Goal: Task Accomplishment & Management: Complete application form

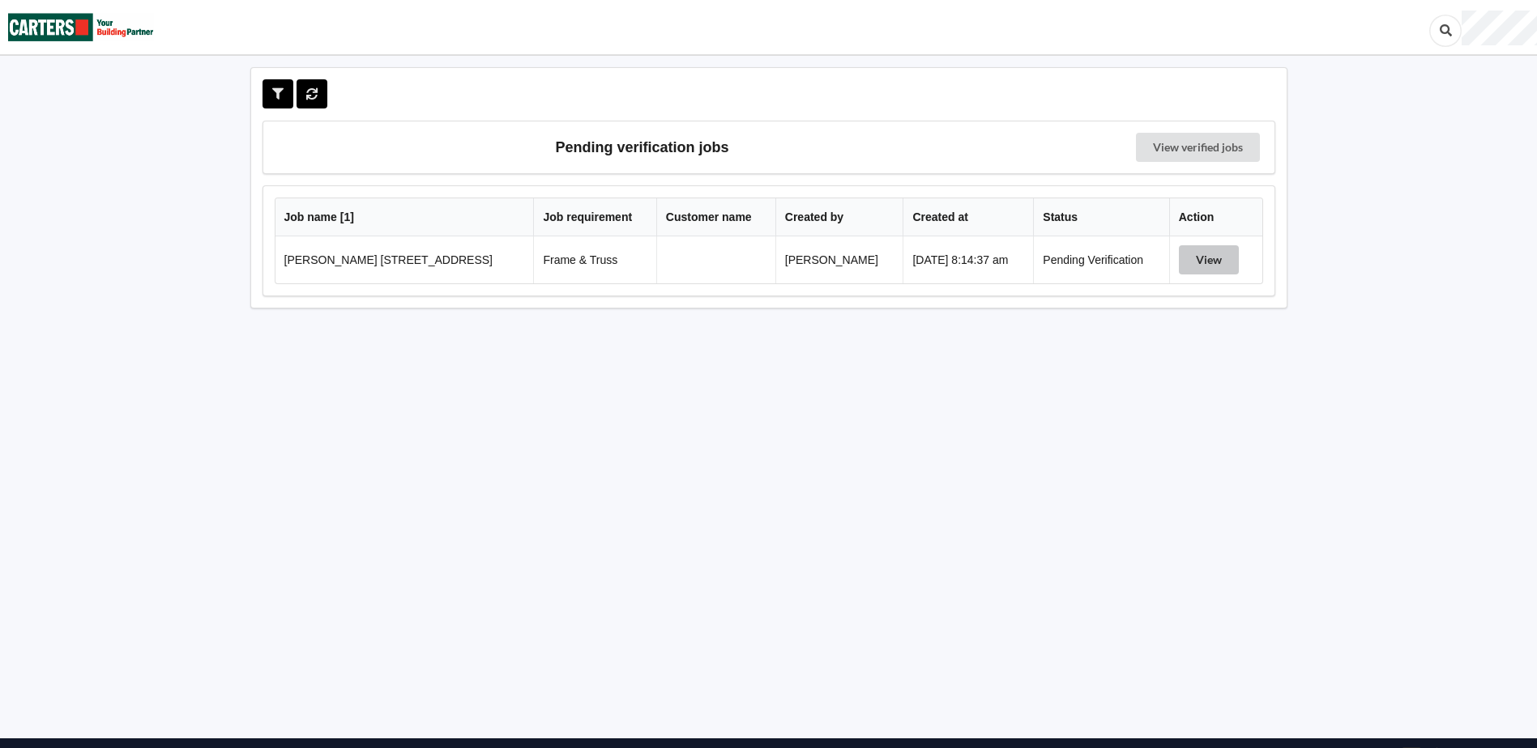
click at [1193, 264] on button "View" at bounding box center [1209, 259] width 60 height 29
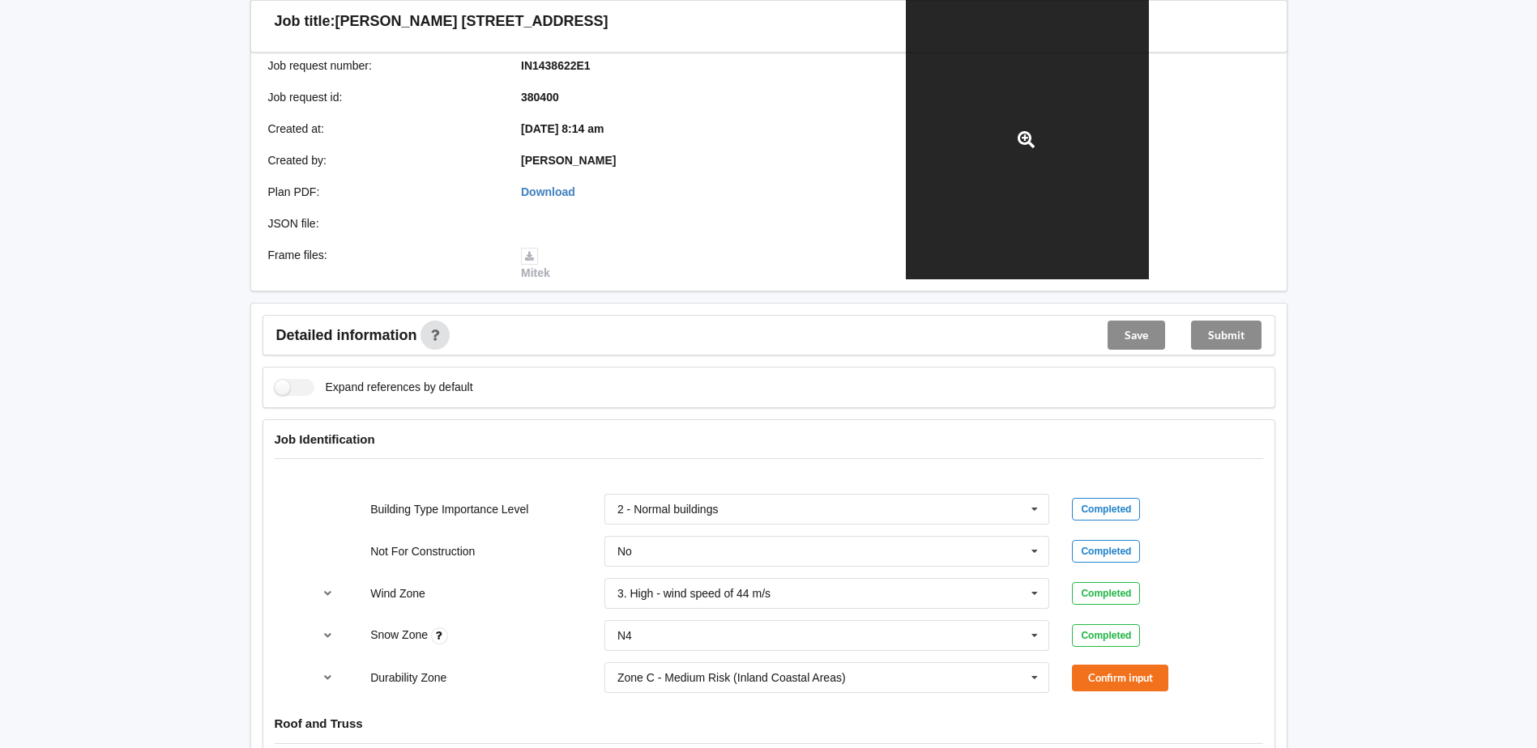
scroll to position [324, 0]
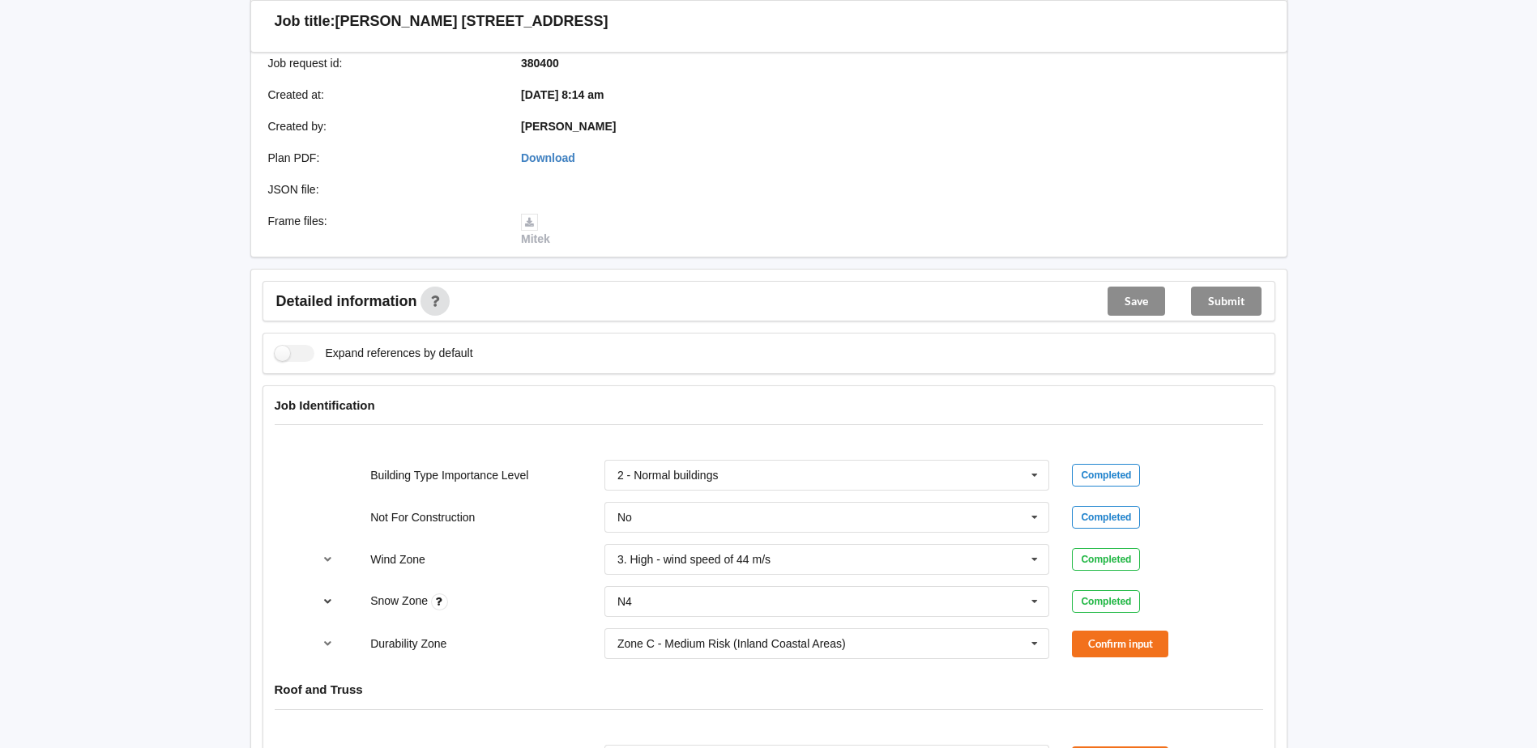
click at [333, 603] on icon "reference-toggle" at bounding box center [328, 601] width 14 height 10
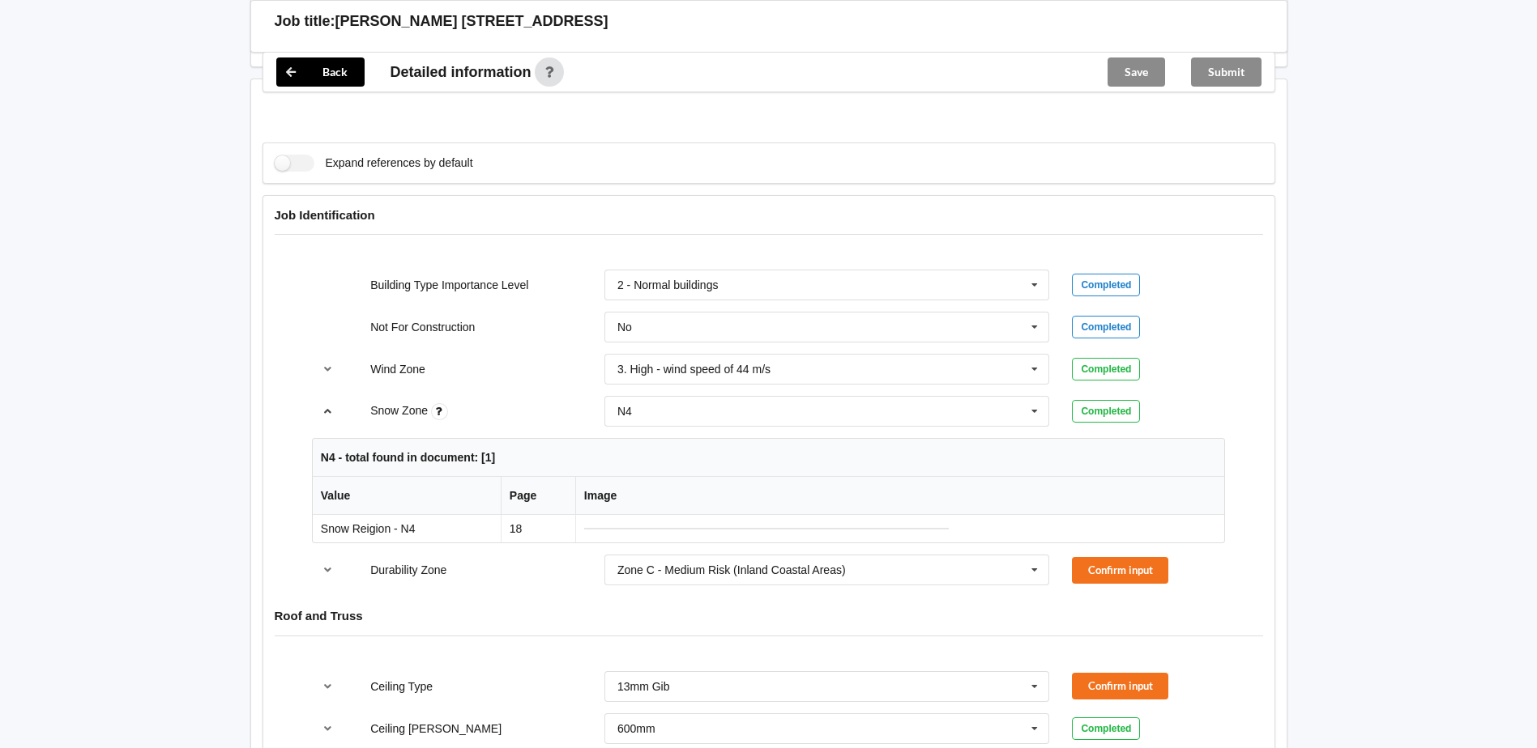
scroll to position [486, 0]
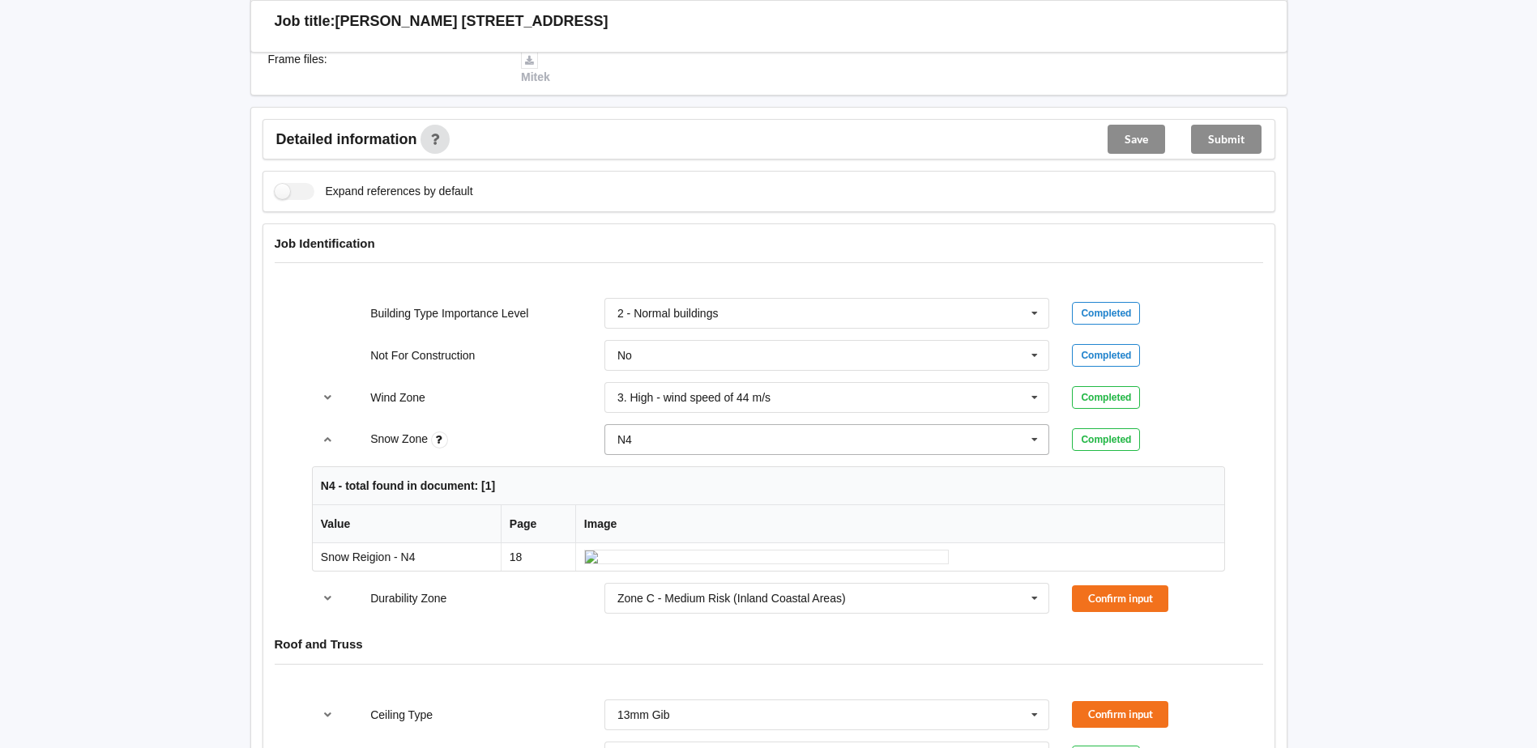
click at [1034, 441] on icon at bounding box center [1034, 440] width 24 height 30
click at [705, 614] on div "N5" at bounding box center [827, 619] width 444 height 30
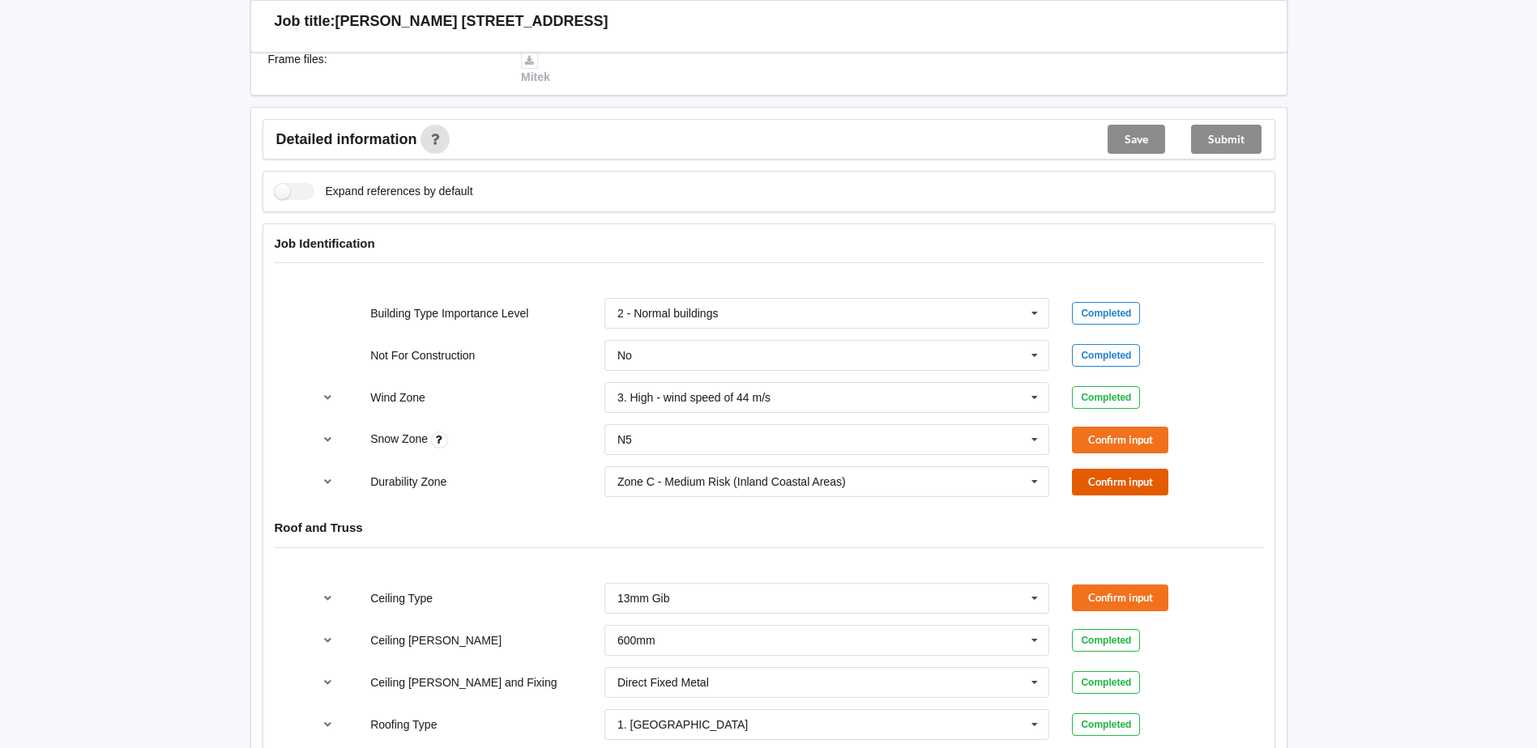
click at [1086, 470] on button "Confirm input" at bounding box center [1120, 482] width 96 height 27
click at [1090, 447] on button "Confirm input" at bounding box center [1120, 440] width 96 height 27
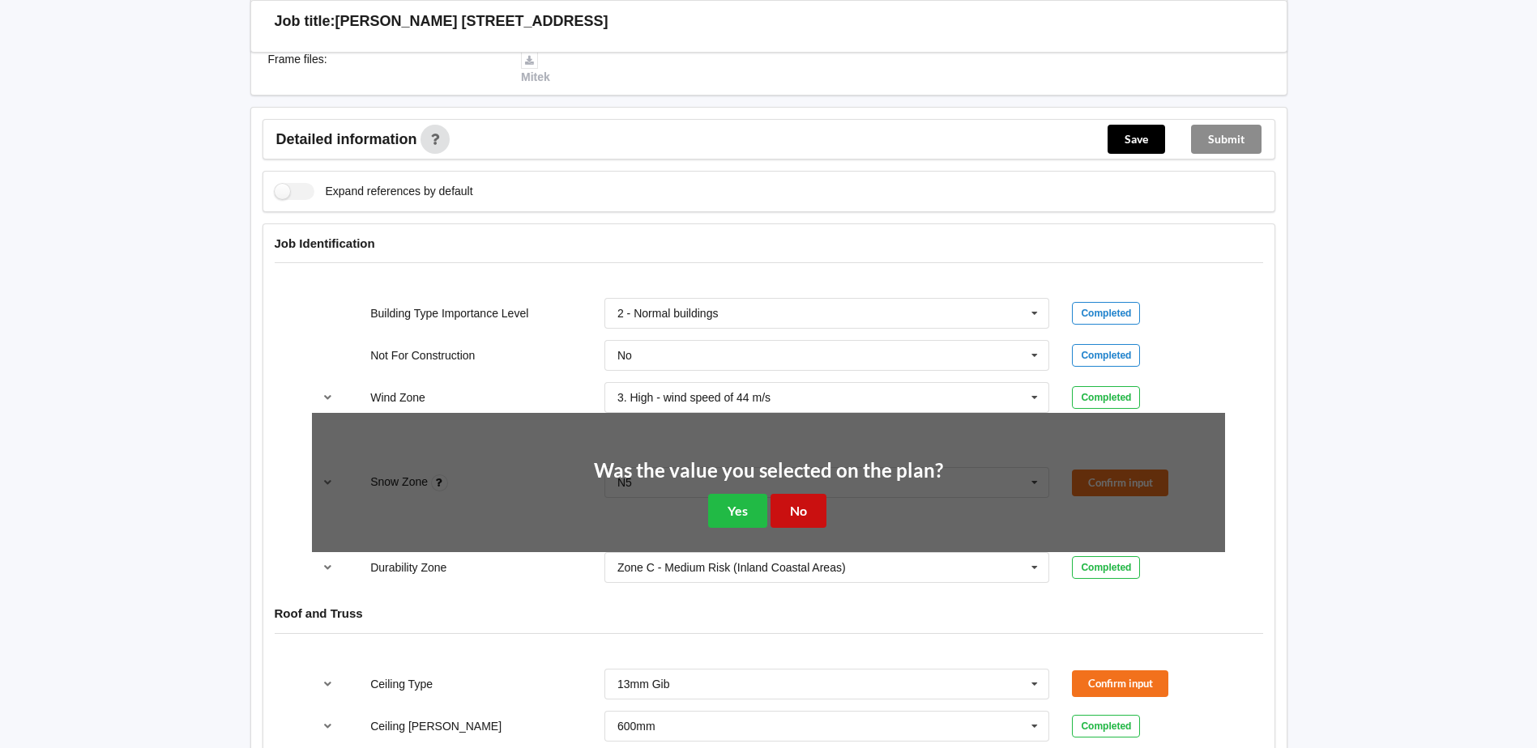
click at [797, 514] on button "No" at bounding box center [798, 510] width 56 height 33
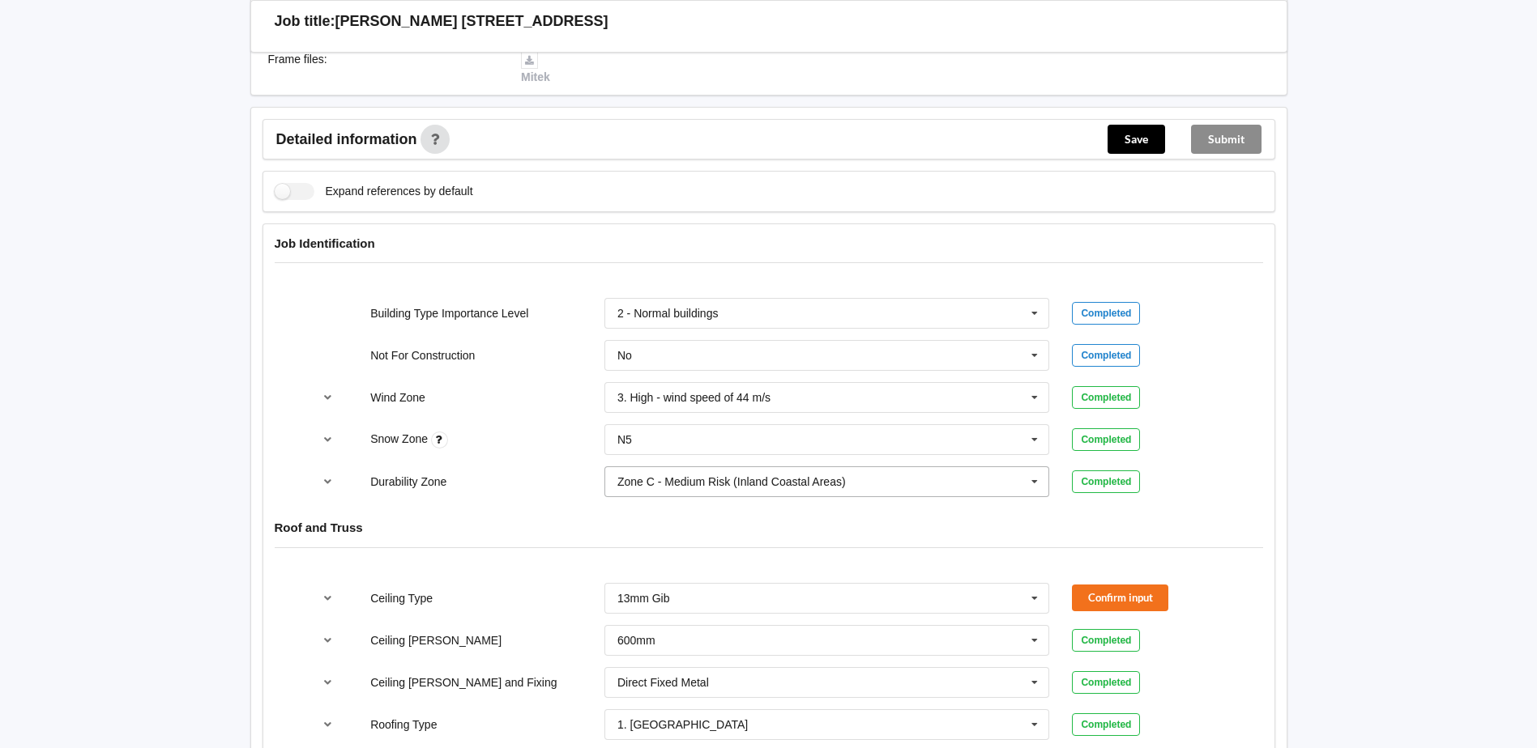
click at [1036, 480] on icon at bounding box center [1034, 482] width 24 height 30
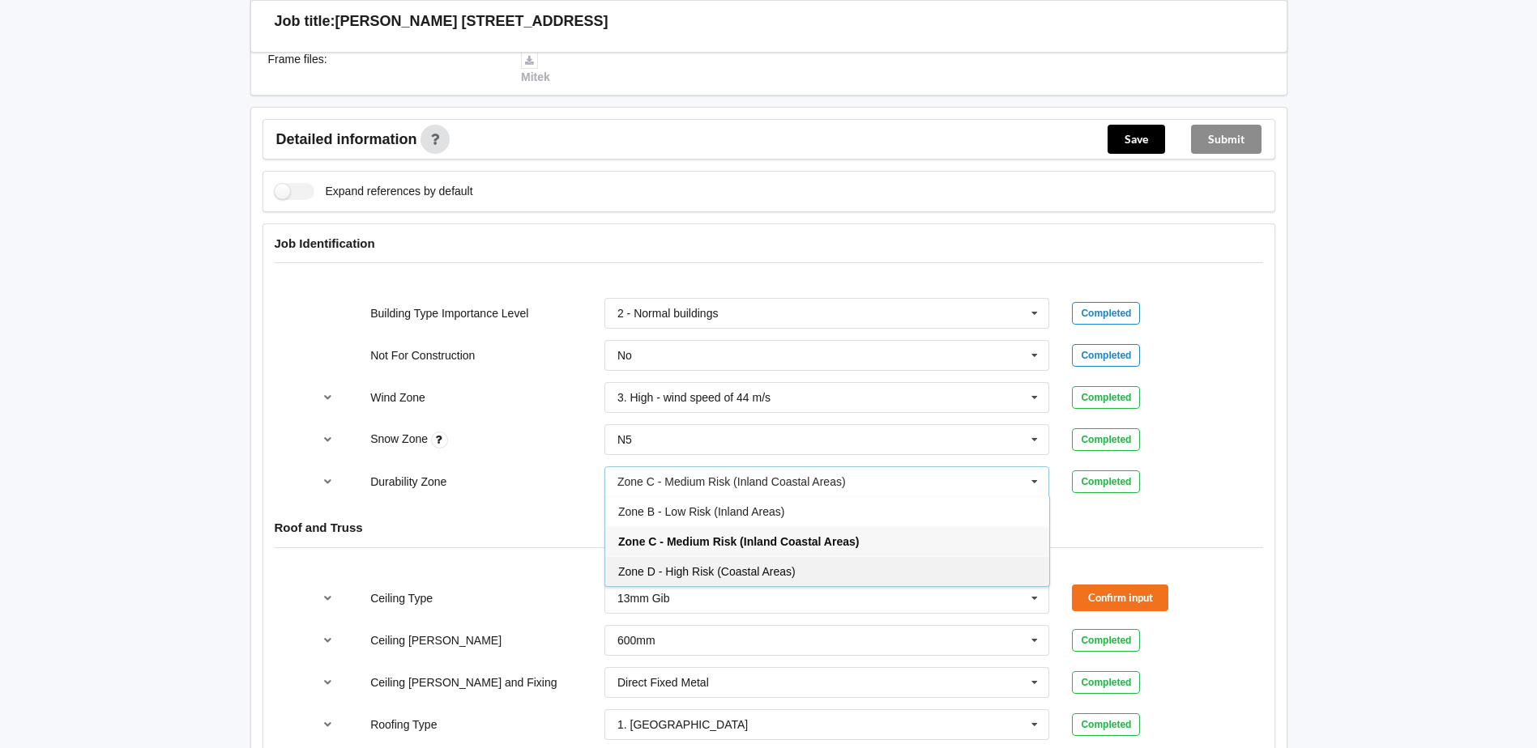
click at [839, 569] on div "Zone D - High Risk (Coastal Areas)" at bounding box center [827, 571] width 444 height 30
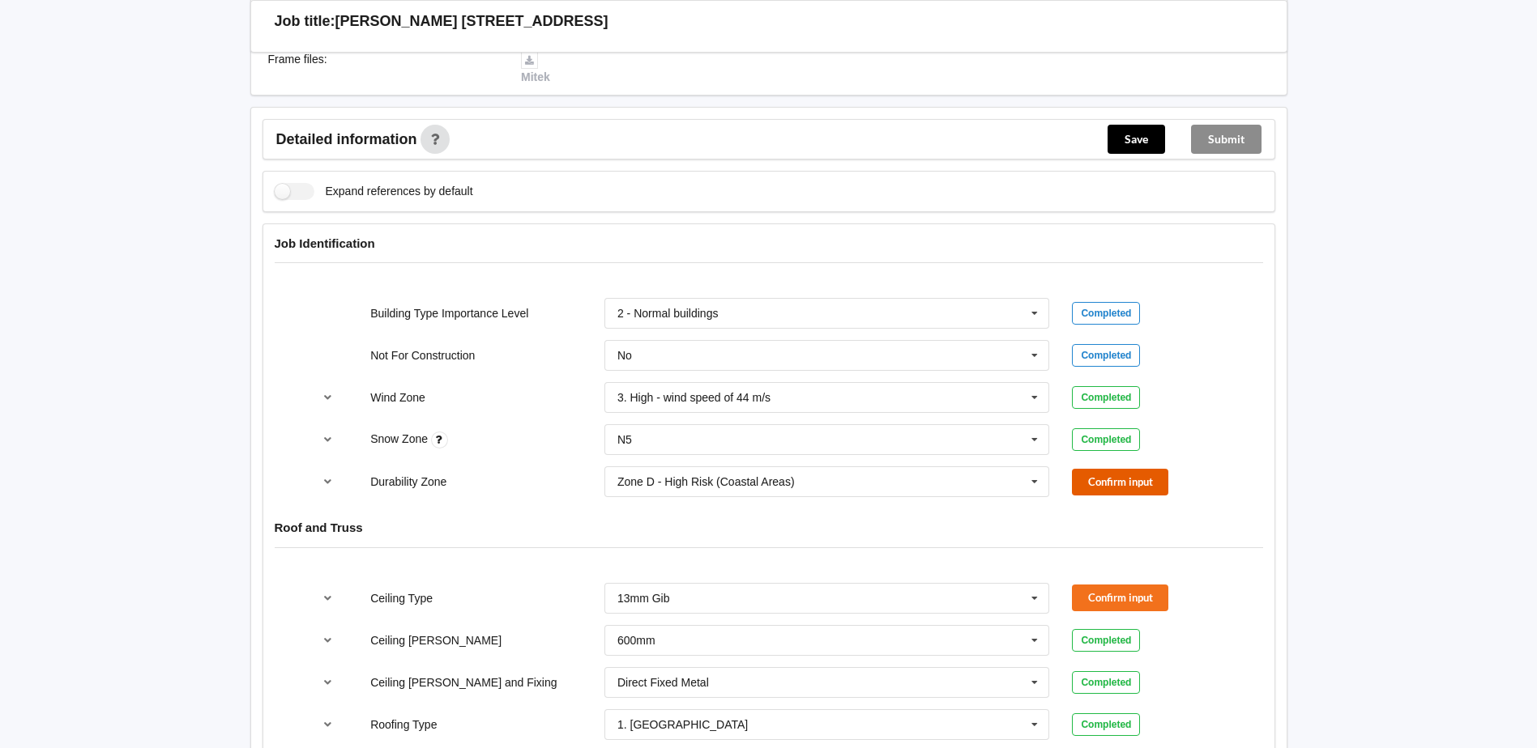
click at [1106, 487] on button "Confirm input" at bounding box center [1120, 482] width 96 height 27
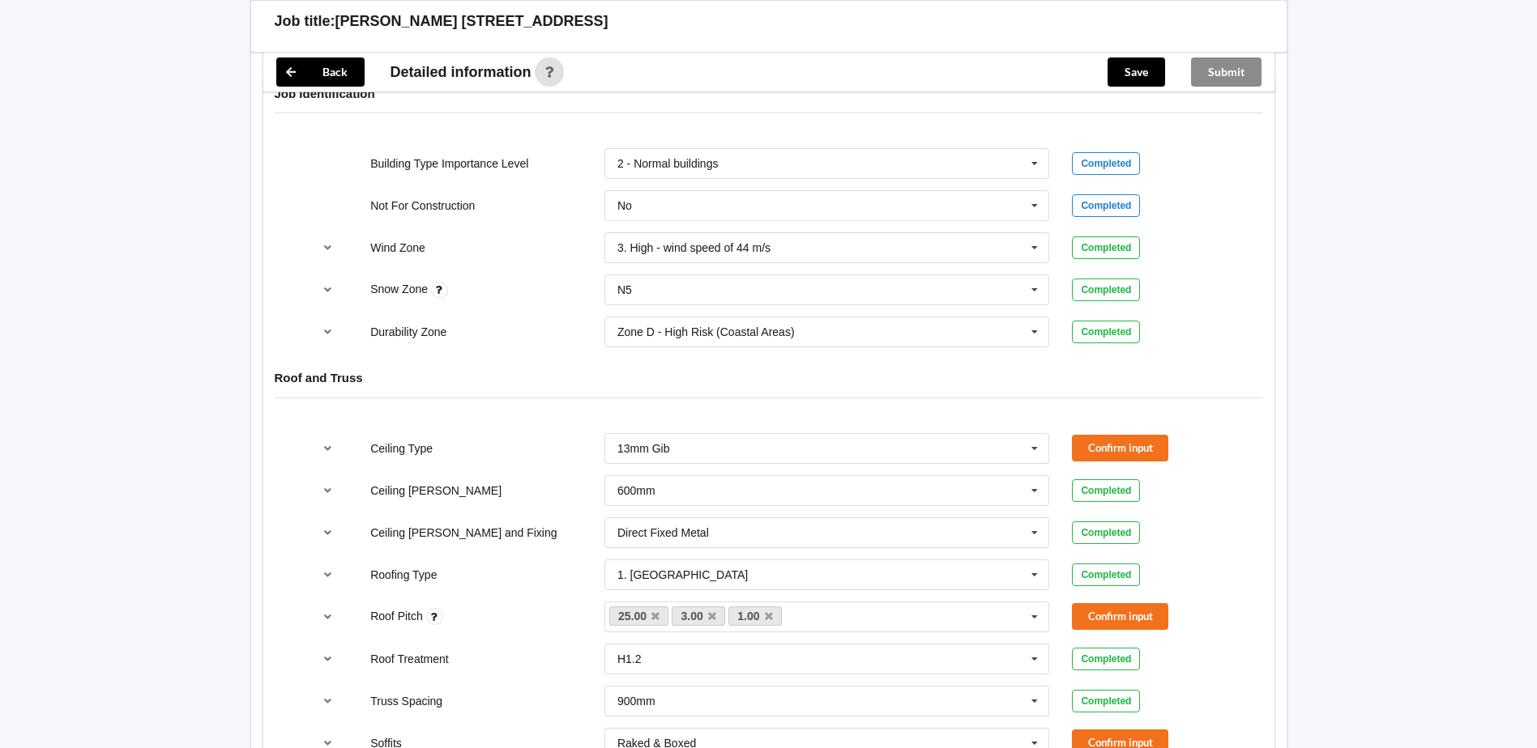
scroll to position [648, 0]
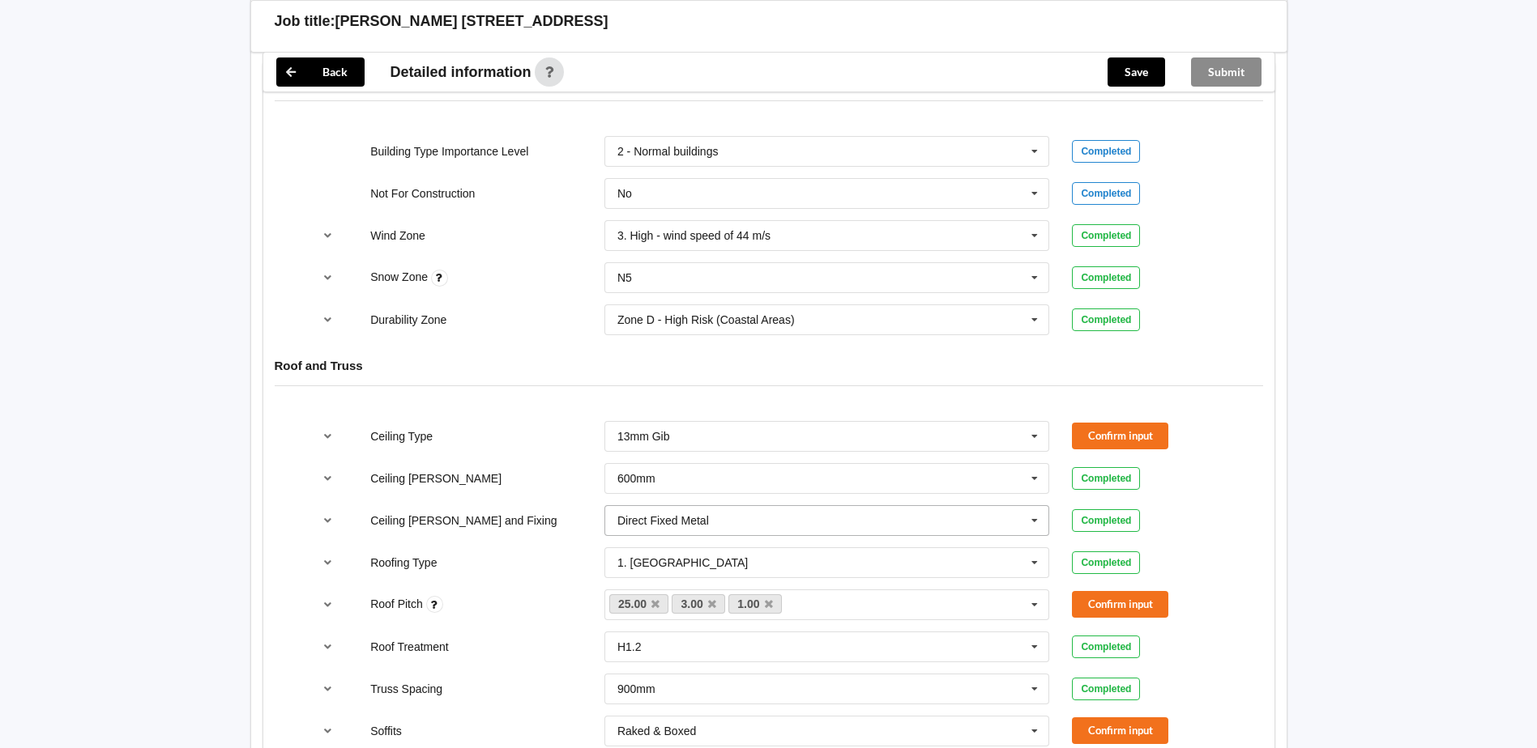
click at [902, 526] on input "text" at bounding box center [828, 520] width 444 height 29
drag, startPoint x: 765, startPoint y: 664, endPoint x: 818, endPoint y: 626, distance: 65.0
click at [764, 663] on div "Suspended - Metal on clips or Grid" at bounding box center [827, 670] width 444 height 30
click at [1089, 522] on button "Confirm input" at bounding box center [1120, 520] width 96 height 27
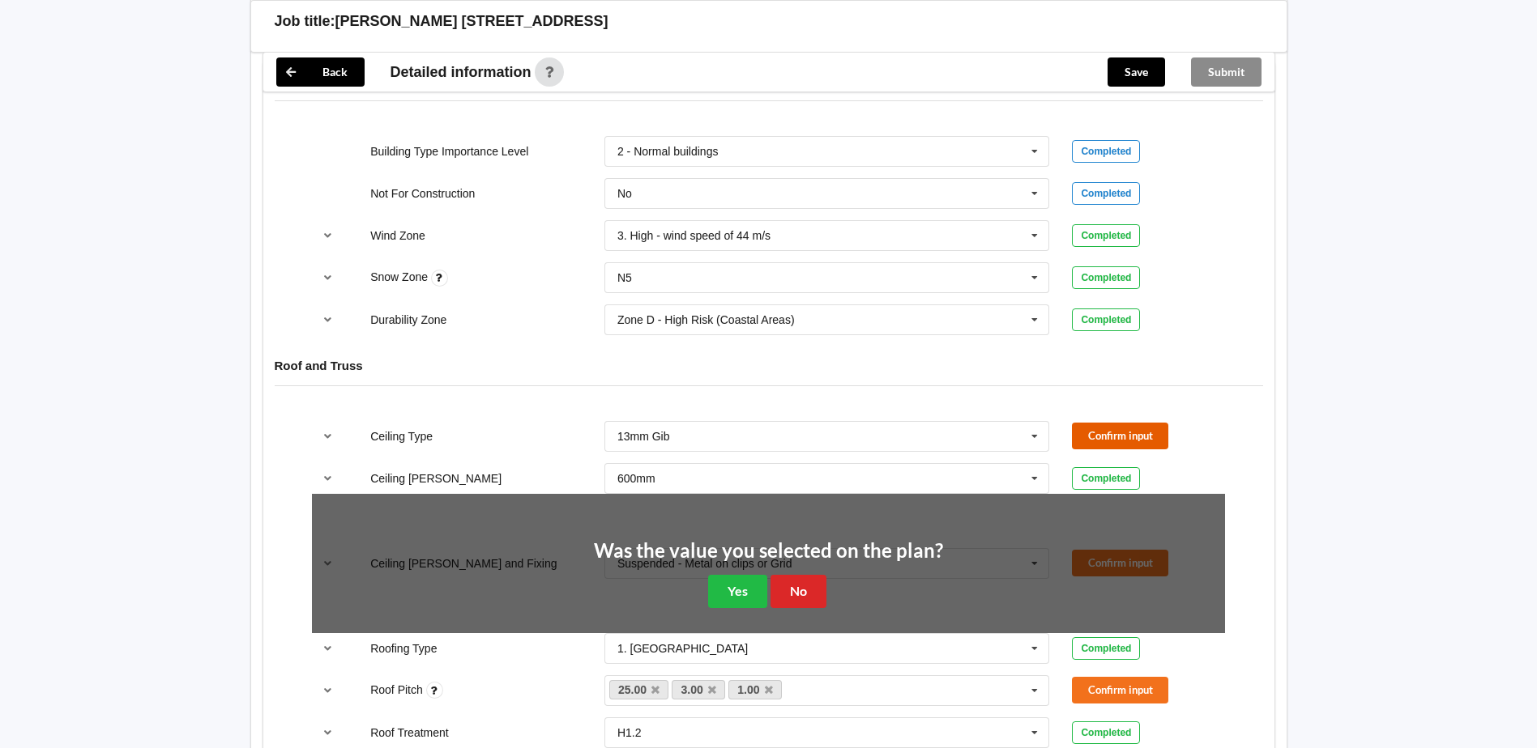
click at [1099, 445] on button "Confirm input" at bounding box center [1120, 436] width 96 height 27
click at [822, 586] on button "No" at bounding box center [798, 591] width 56 height 33
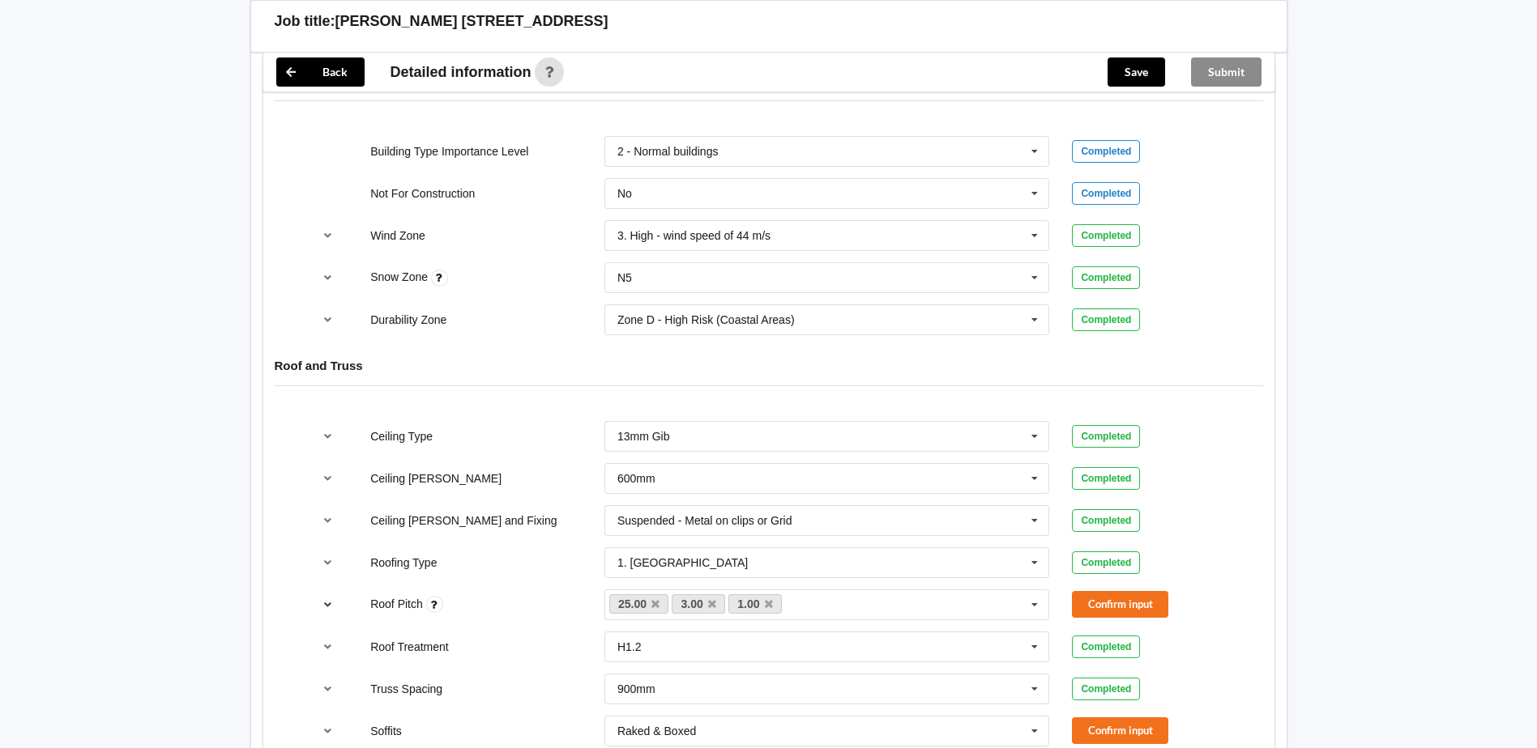
click at [331, 603] on icon "reference-toggle" at bounding box center [328, 604] width 14 height 10
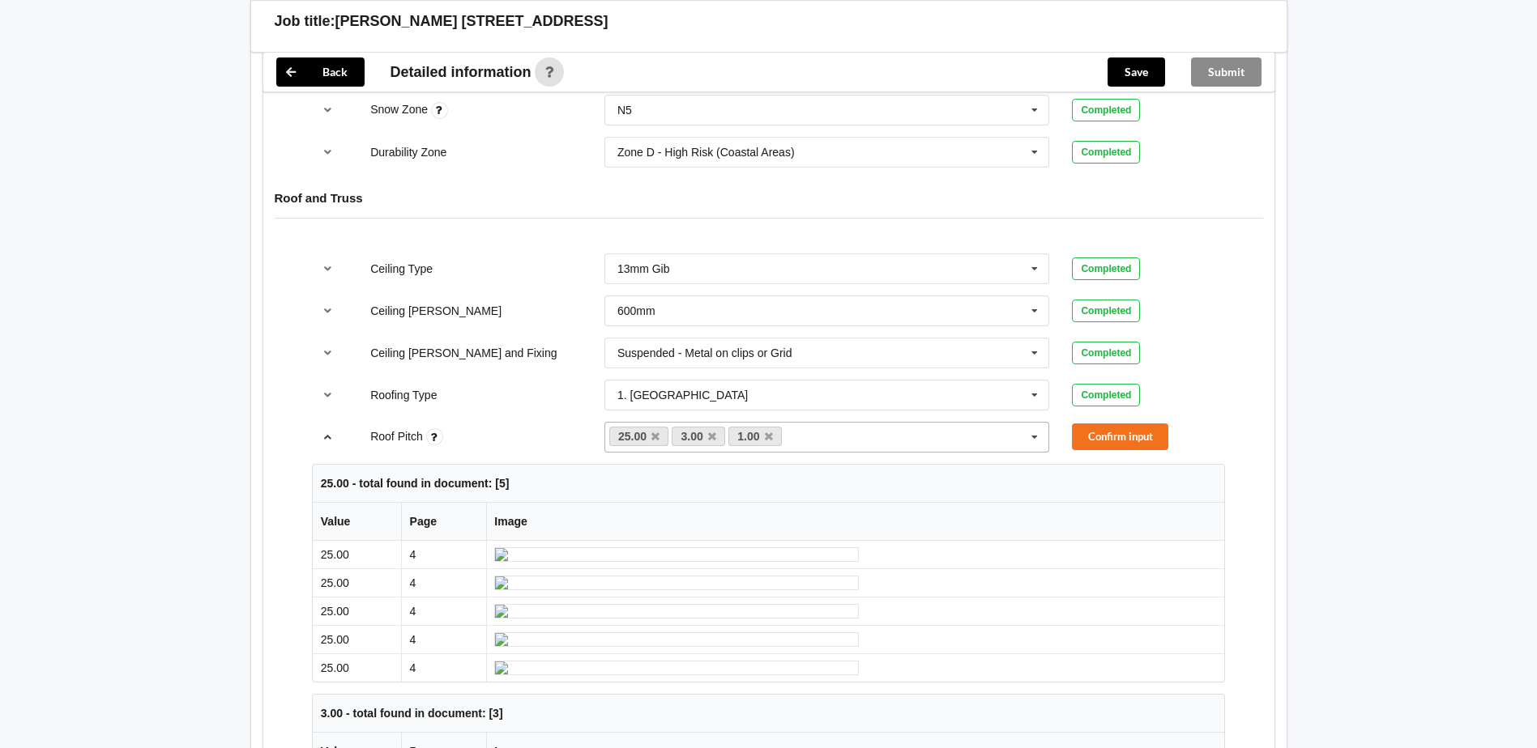
scroll to position [729, 0]
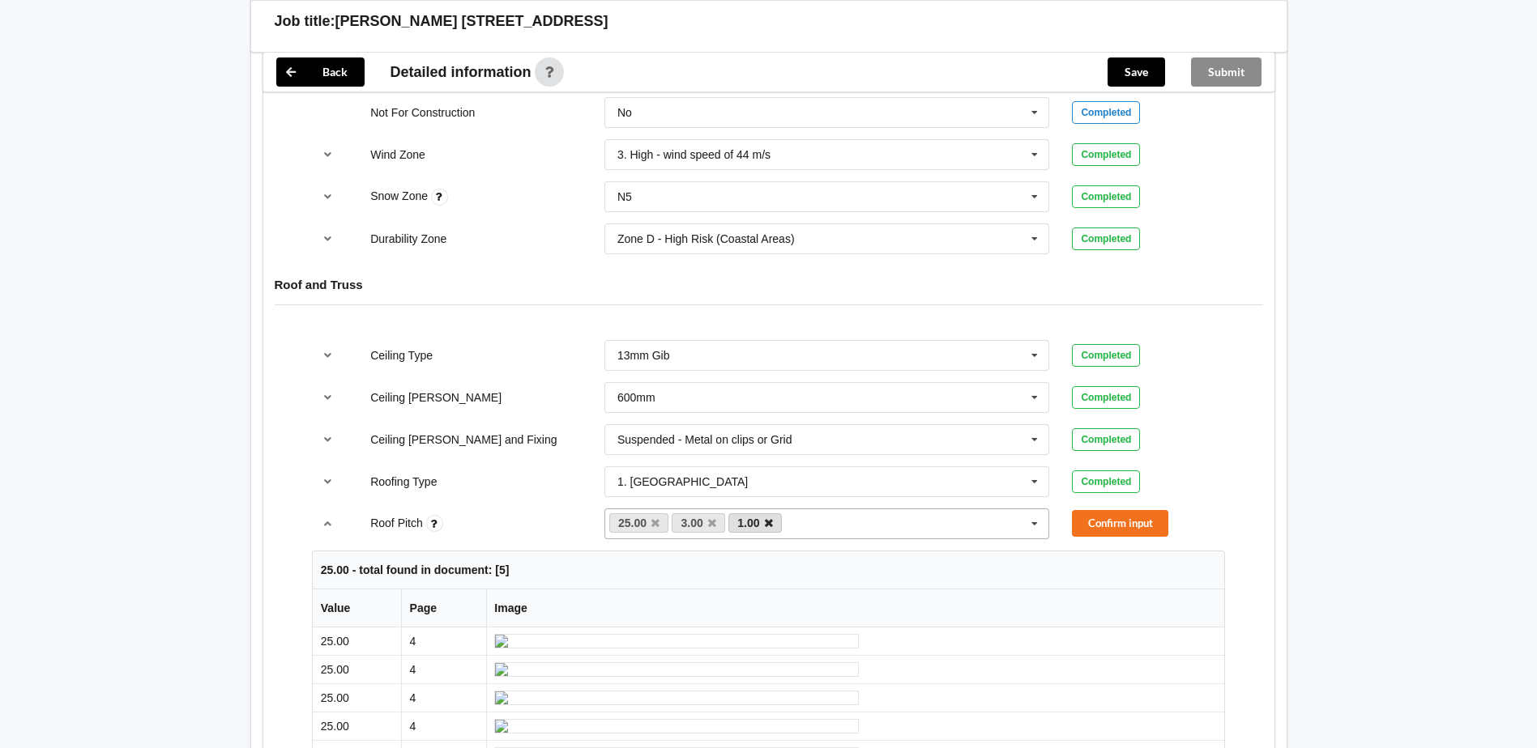
click at [768, 525] on icon at bounding box center [769, 523] width 8 height 11
click at [1123, 523] on button "Confirm input" at bounding box center [1120, 523] width 96 height 27
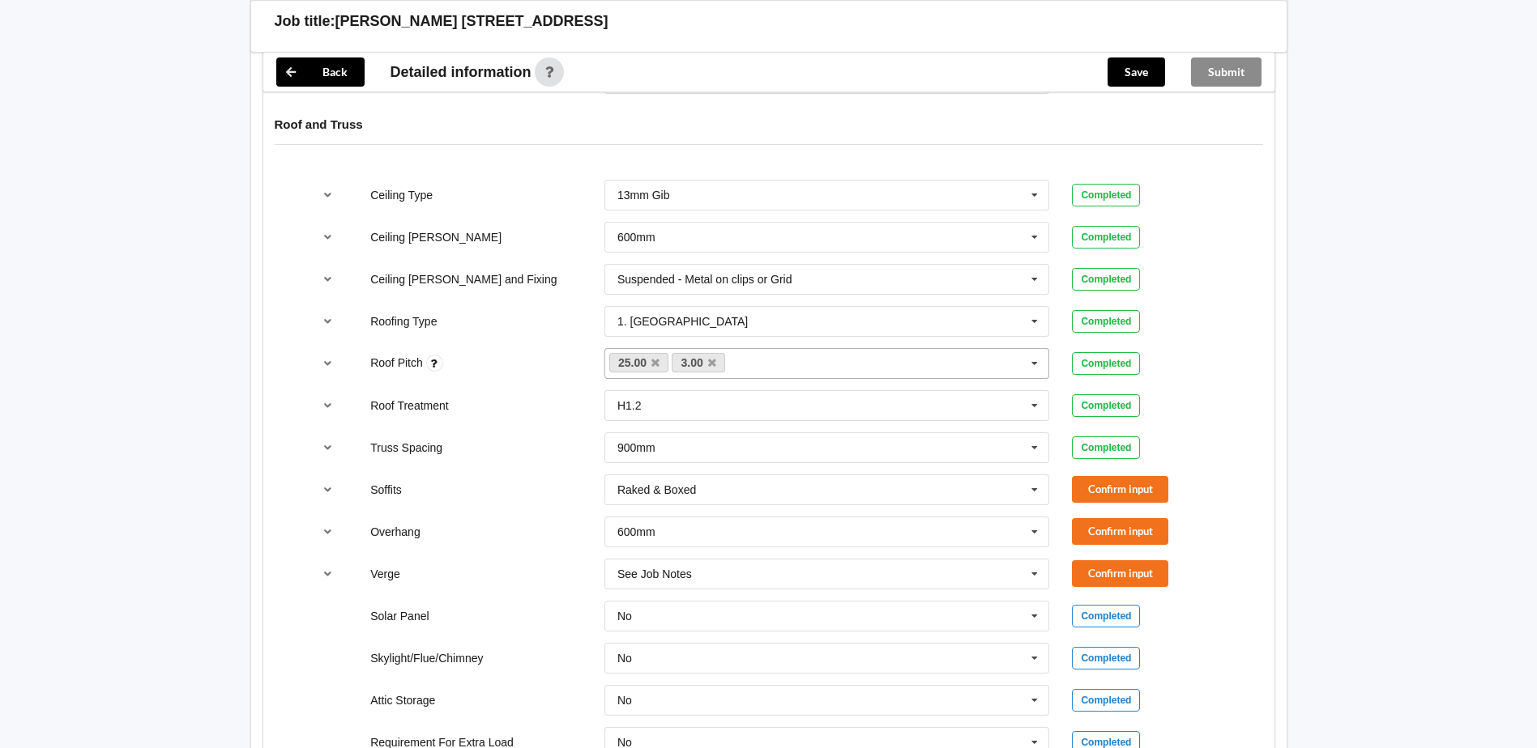
scroll to position [891, 0]
click at [1106, 574] on button "Confirm input" at bounding box center [1120, 572] width 96 height 27
drag, startPoint x: 1102, startPoint y: 535, endPoint x: 1096, endPoint y: 507, distance: 28.9
click at [1100, 528] on button "Confirm input" at bounding box center [1120, 530] width 96 height 27
click at [1092, 492] on button "Confirm input" at bounding box center [1120, 488] width 96 height 27
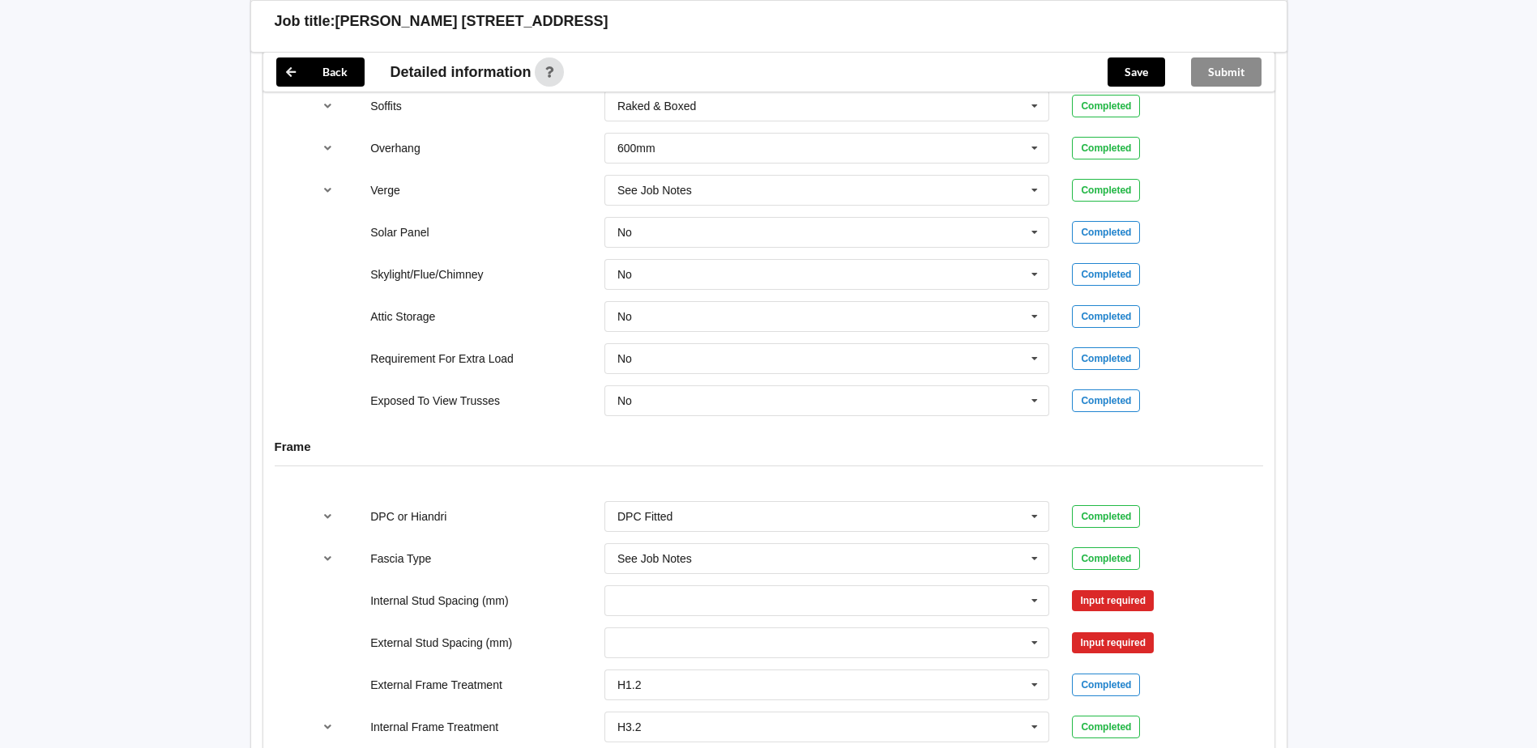
scroll to position [1296, 0]
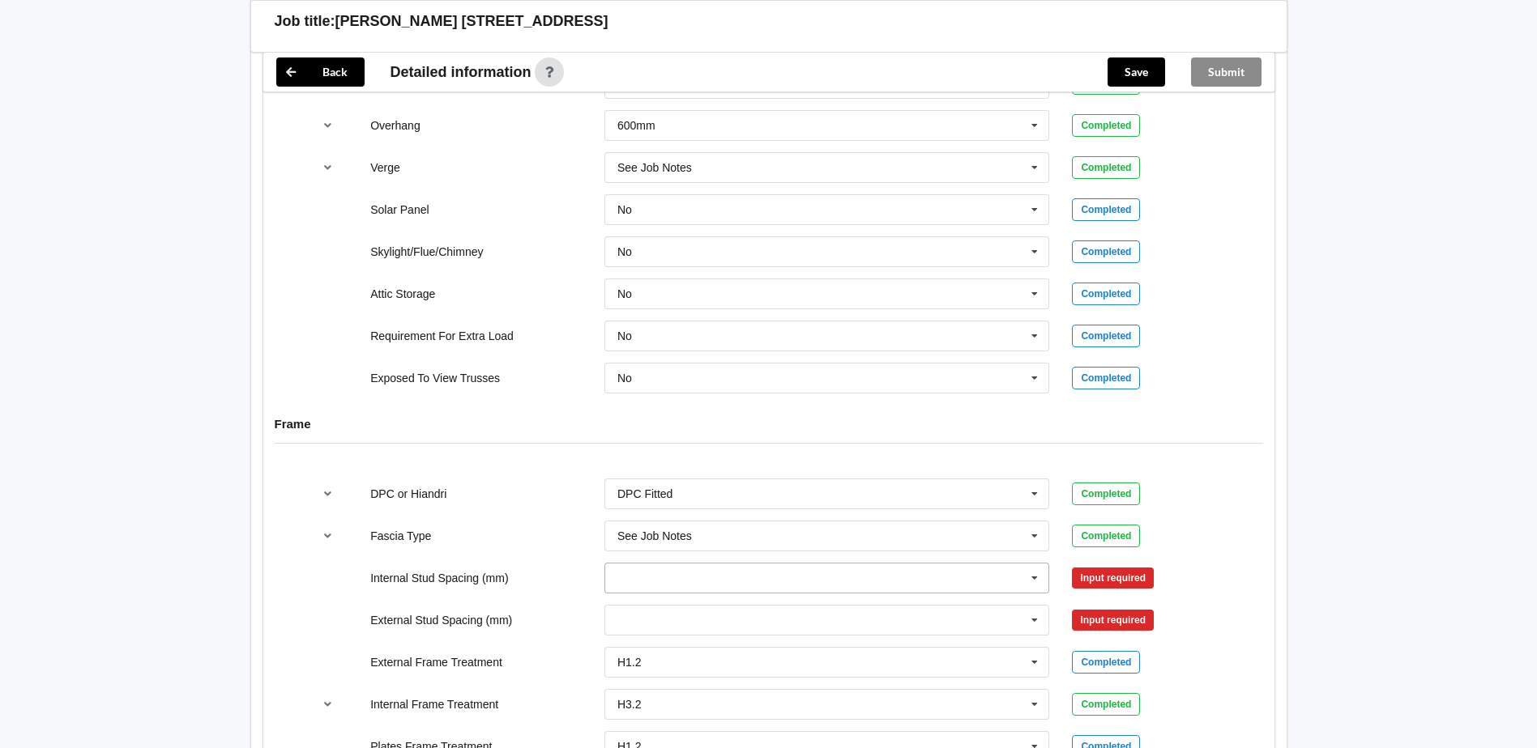
click at [809, 586] on input "text" at bounding box center [828, 578] width 444 height 29
click at [733, 544] on div "See Job Notes" at bounding box center [827, 548] width 444 height 30
click at [701, 612] on input "text" at bounding box center [828, 620] width 444 height 29
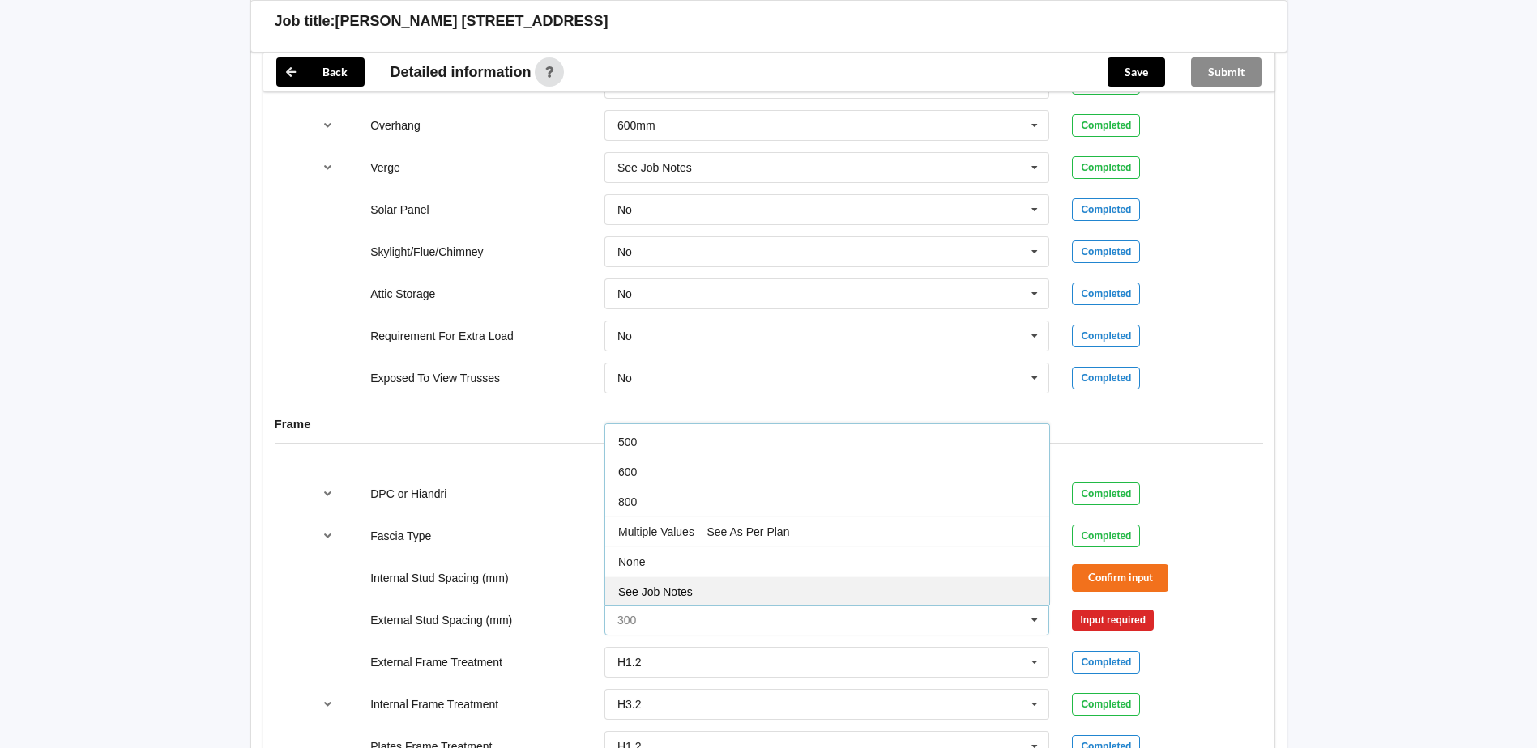
scroll to position [89, 0]
click at [702, 584] on div "See Job Notes" at bounding box center [827, 590] width 444 height 30
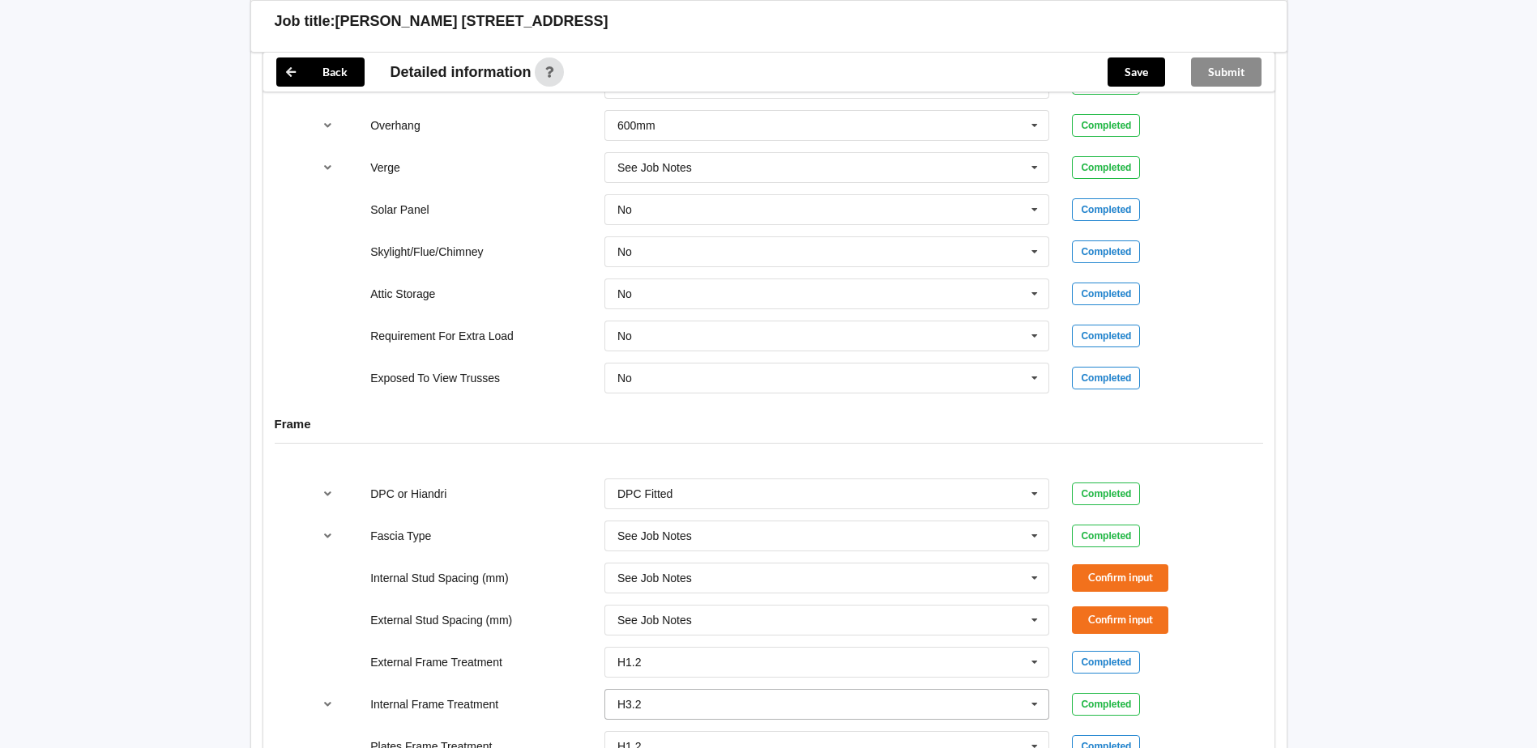
click at [1038, 705] on icon at bounding box center [1034, 705] width 24 height 30
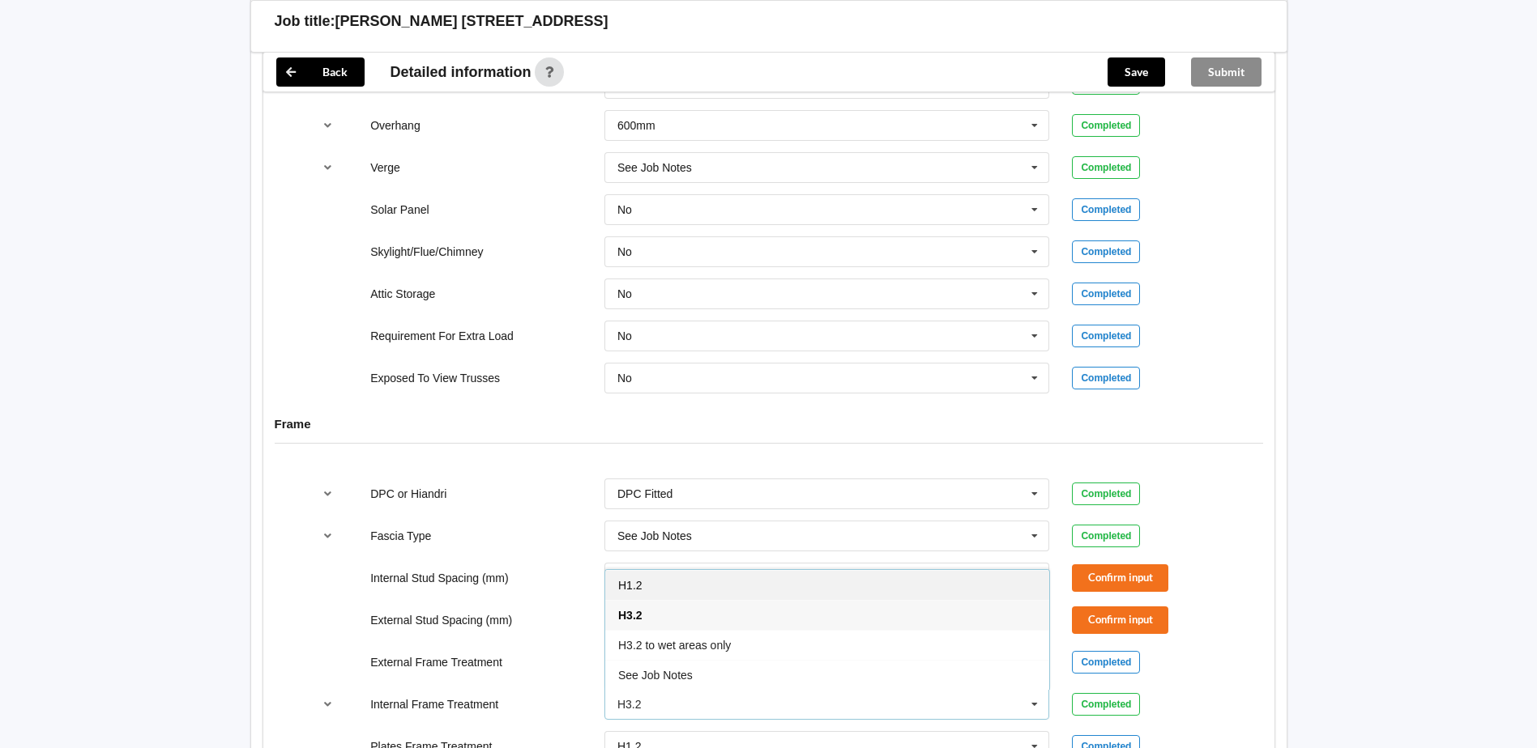
click at [721, 591] on div "H1.2" at bounding box center [827, 585] width 444 height 30
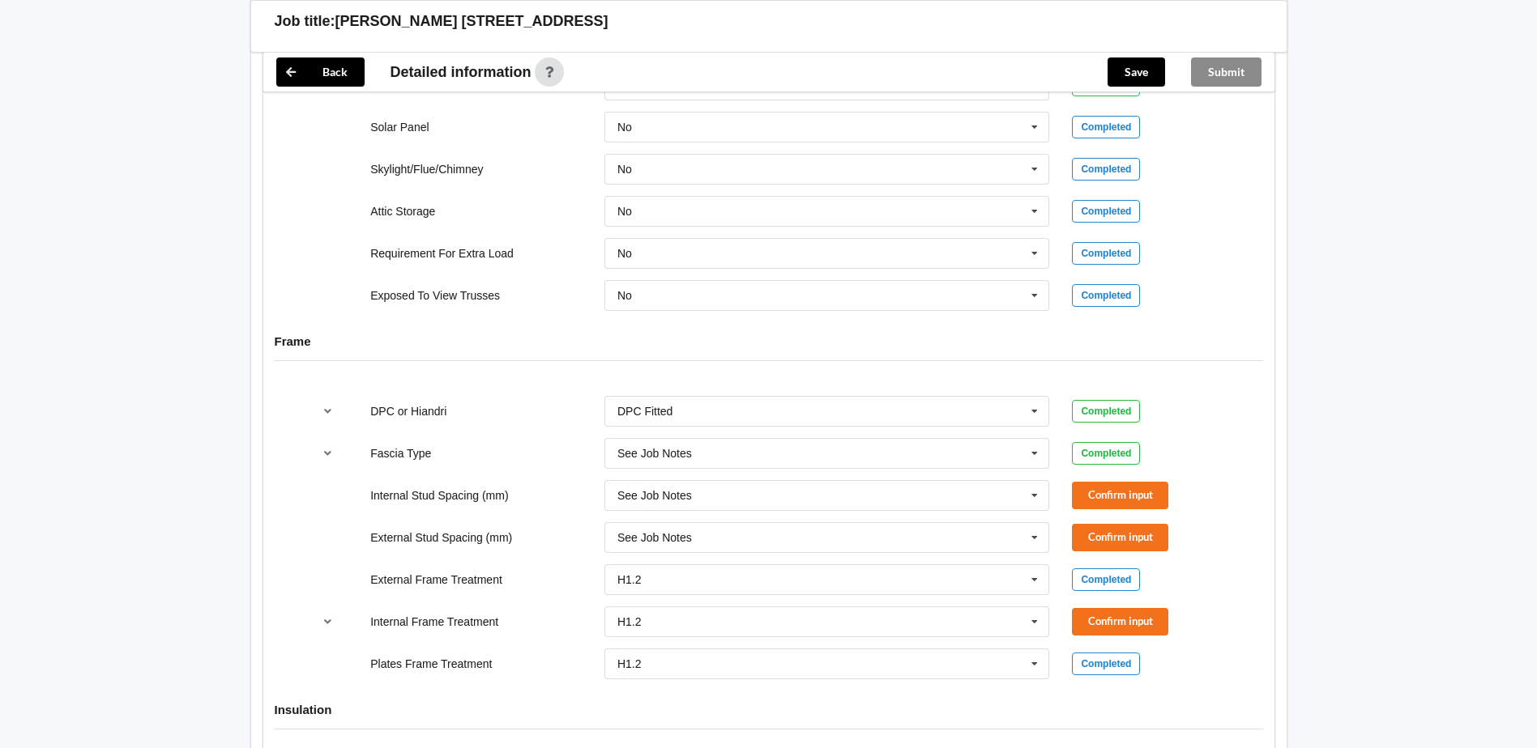
scroll to position [1458, 0]
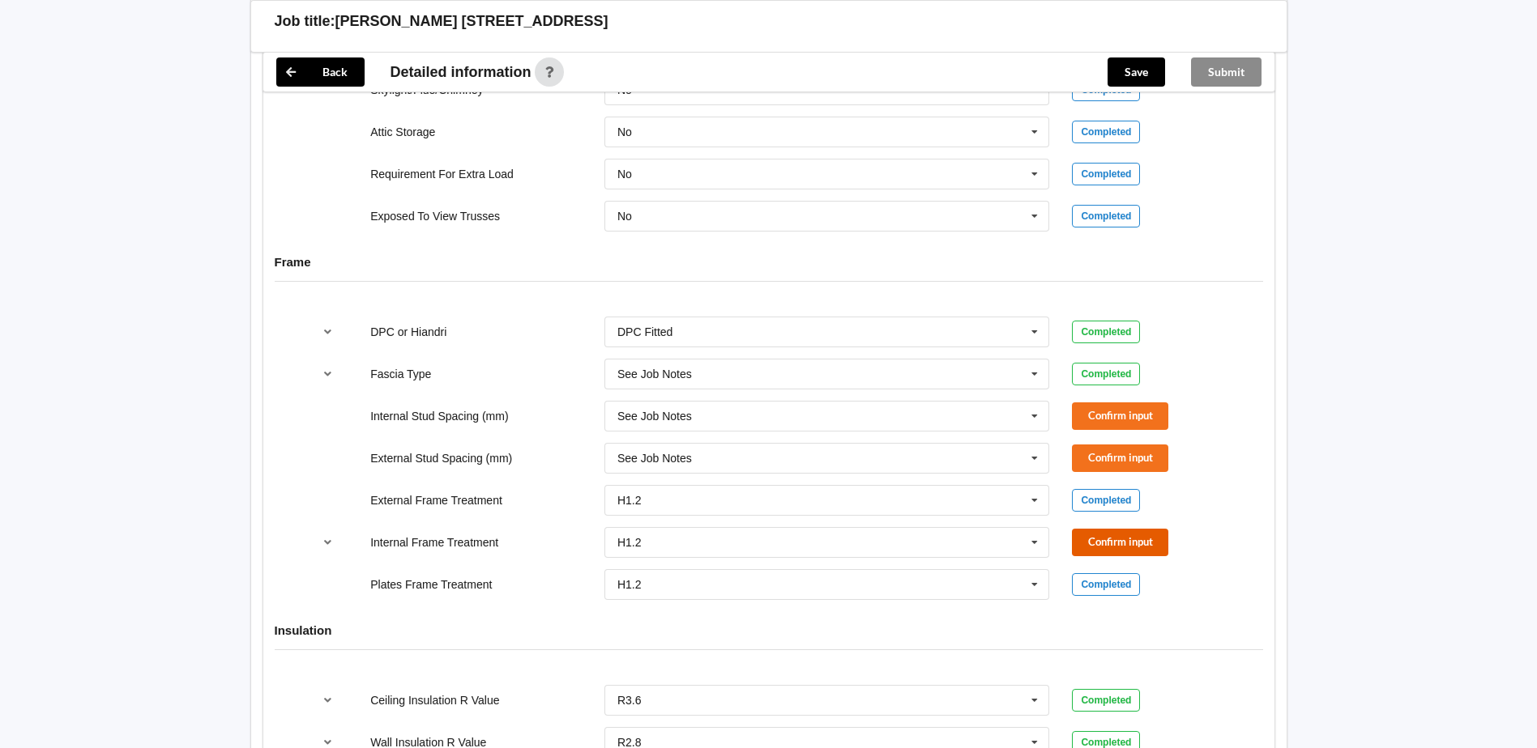
click at [1102, 543] on button "Confirm input" at bounding box center [1120, 542] width 96 height 27
click at [1098, 471] on div "External Stud Spacing (mm) See Job Notes 300 400 450 500 600 800 Multiple Value…" at bounding box center [769, 458] width 936 height 53
click at [1089, 421] on button "Confirm input" at bounding box center [1120, 416] width 96 height 27
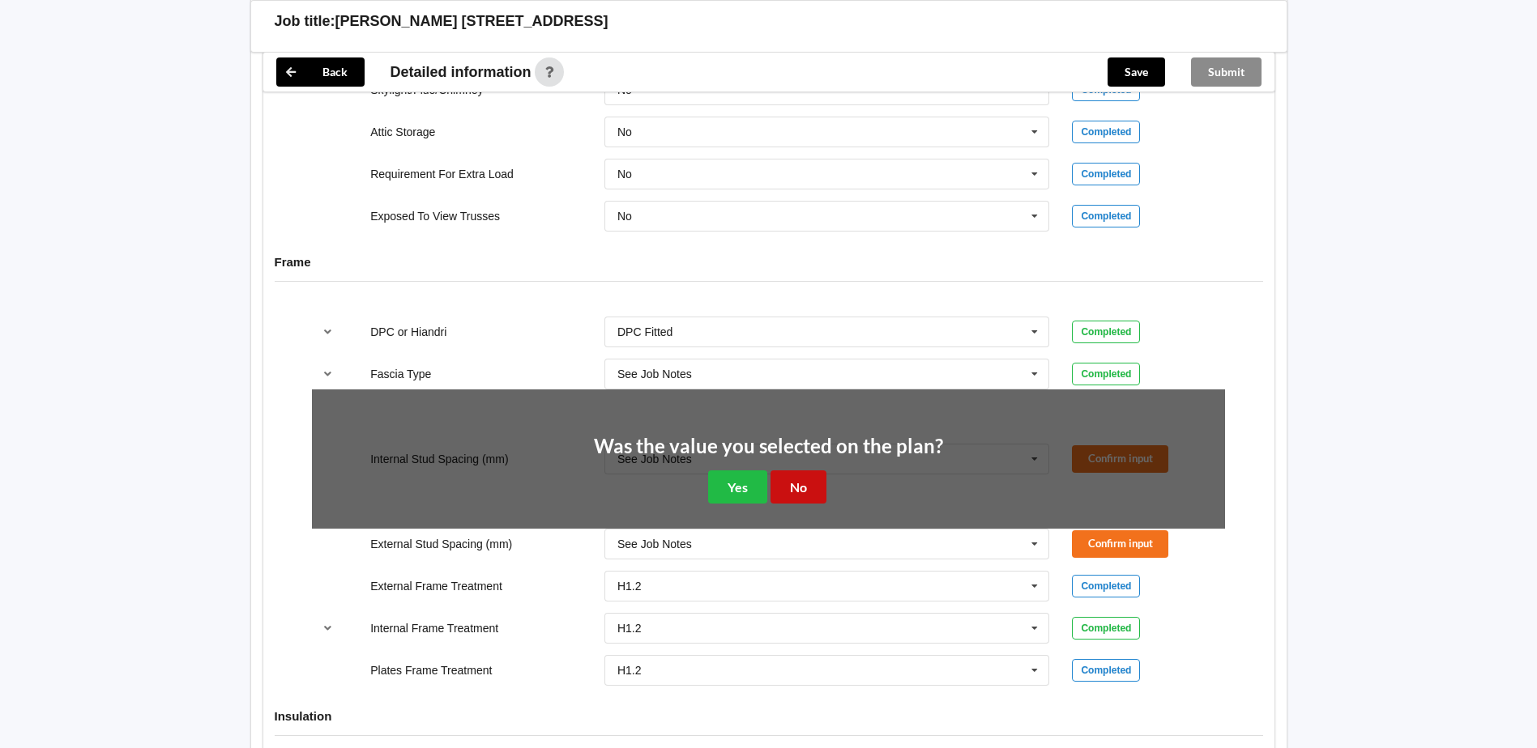
drag, startPoint x: 786, startPoint y: 490, endPoint x: 906, endPoint y: 480, distance: 119.5
click at [788, 490] on button "No" at bounding box center [798, 487] width 56 height 33
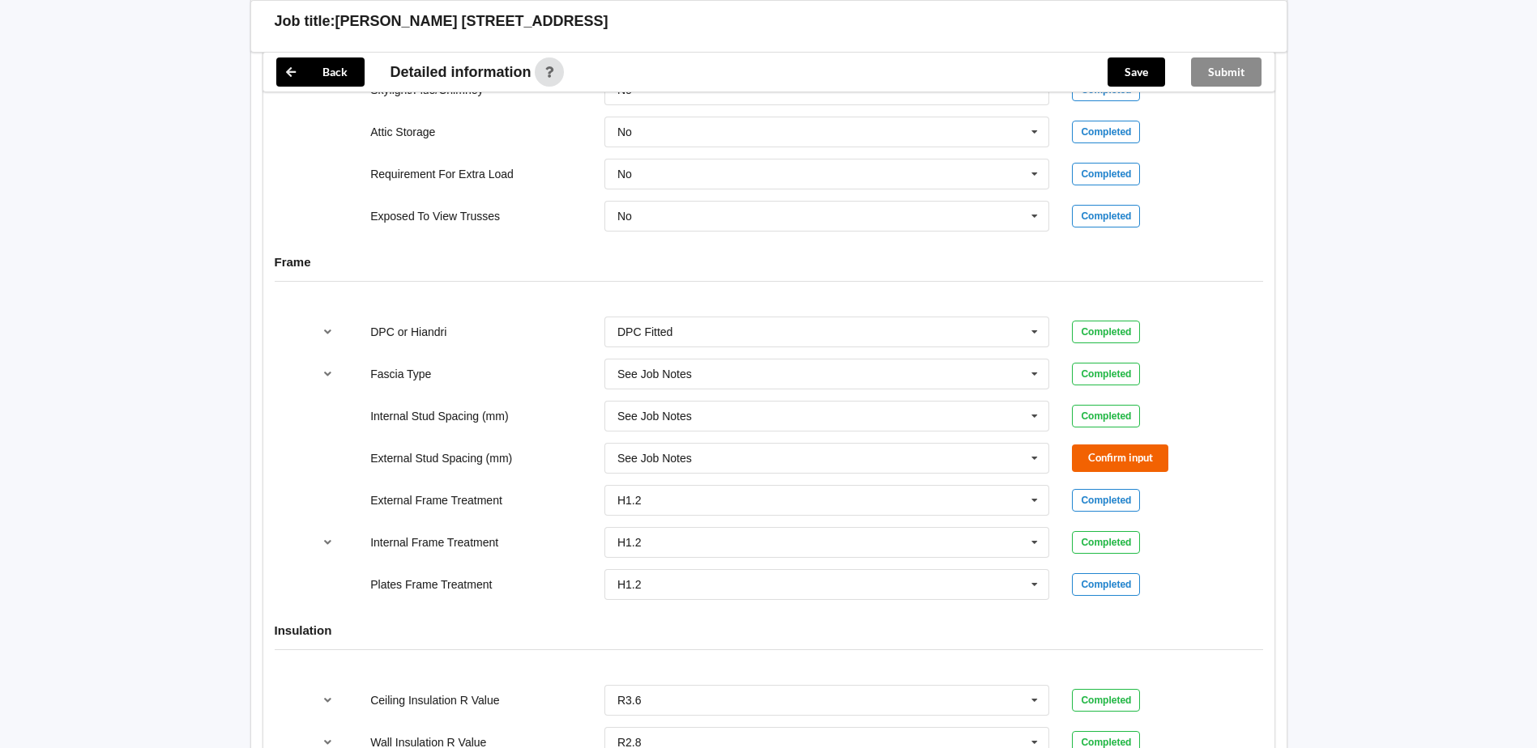
click at [1070, 460] on div "Confirm input" at bounding box center [1148, 458] width 176 height 27
click at [1078, 460] on button "Confirm input" at bounding box center [1120, 458] width 96 height 27
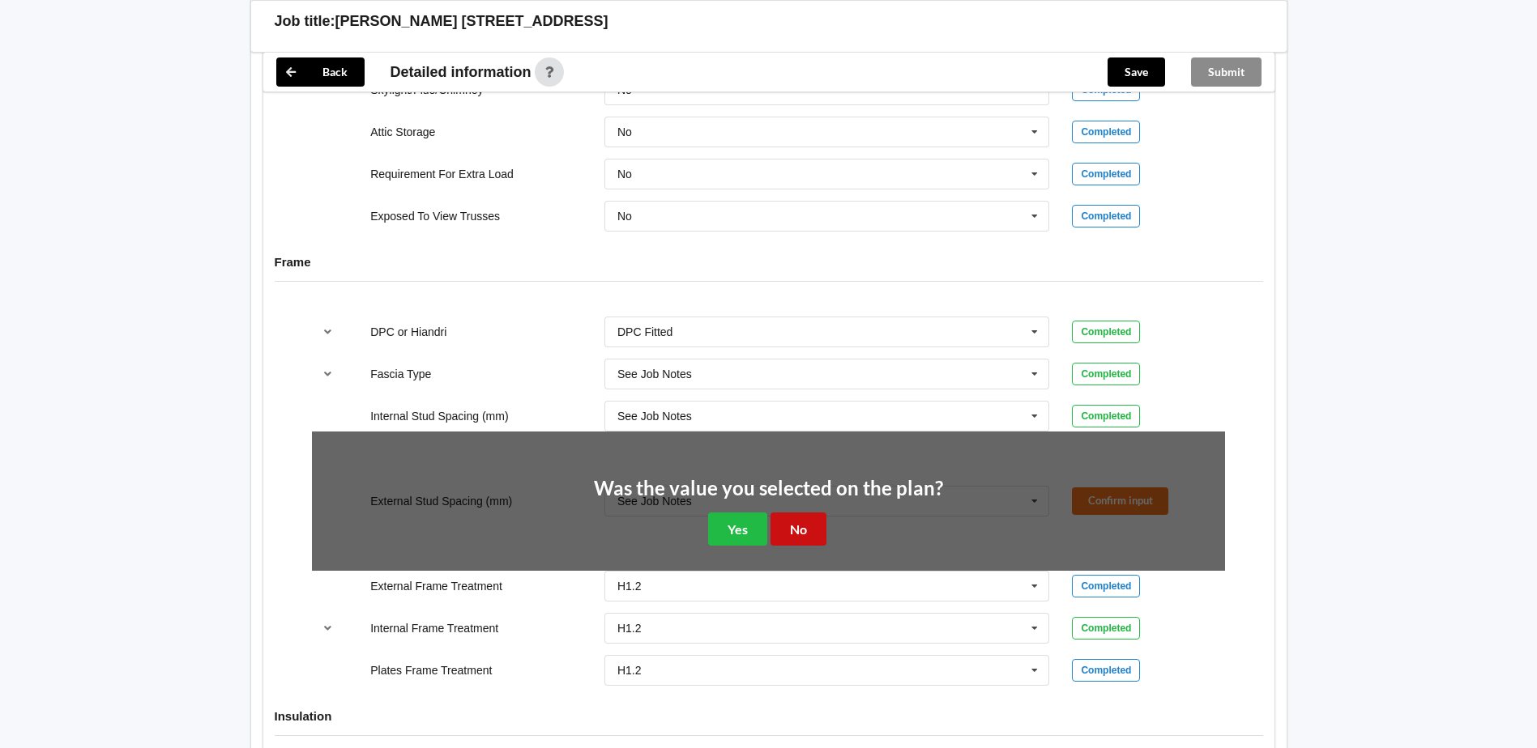
click at [799, 531] on button "No" at bounding box center [798, 529] width 56 height 33
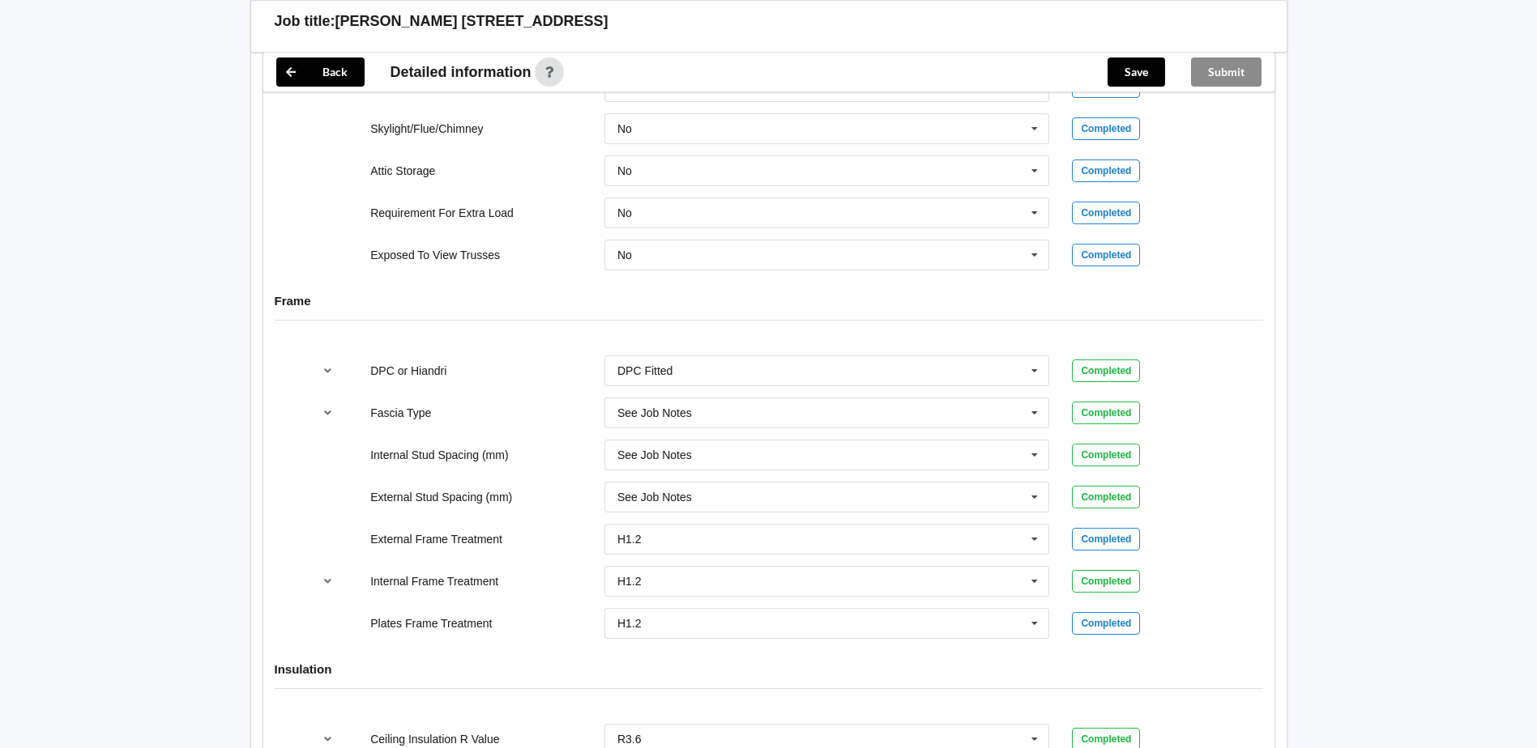
scroll to position [1296, 0]
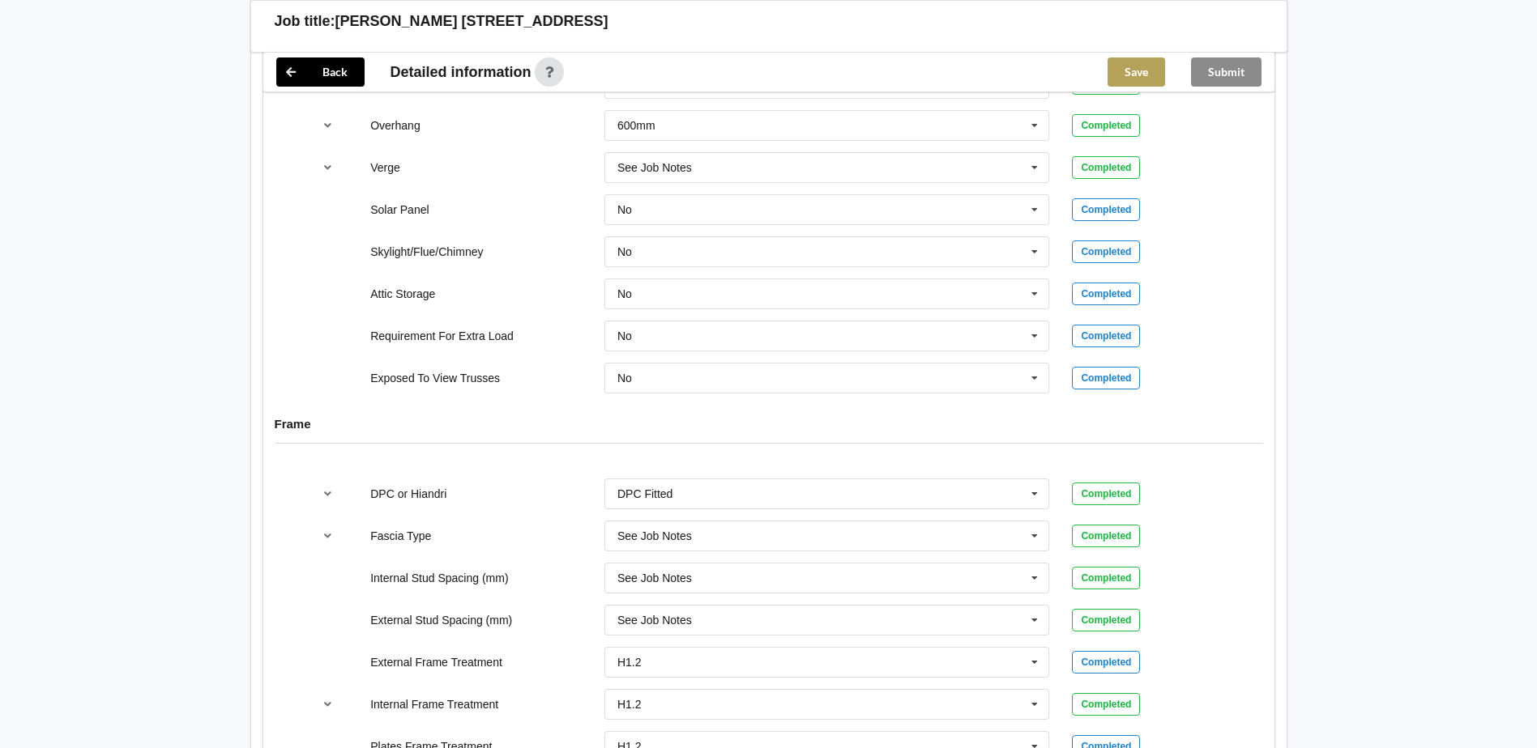
click at [1124, 74] on button "Save" at bounding box center [1136, 72] width 58 height 29
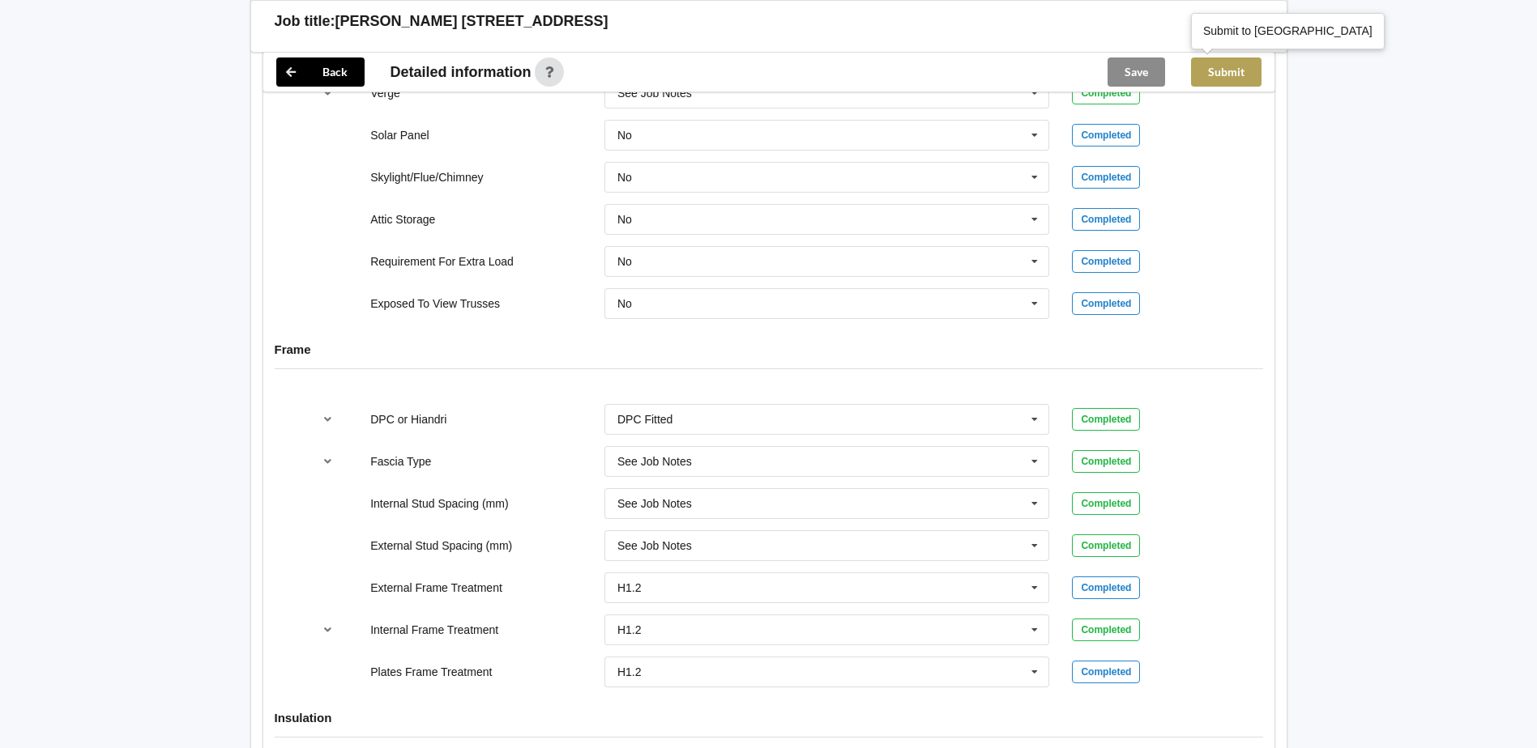
click at [1238, 70] on button "Submit" at bounding box center [1226, 72] width 70 height 29
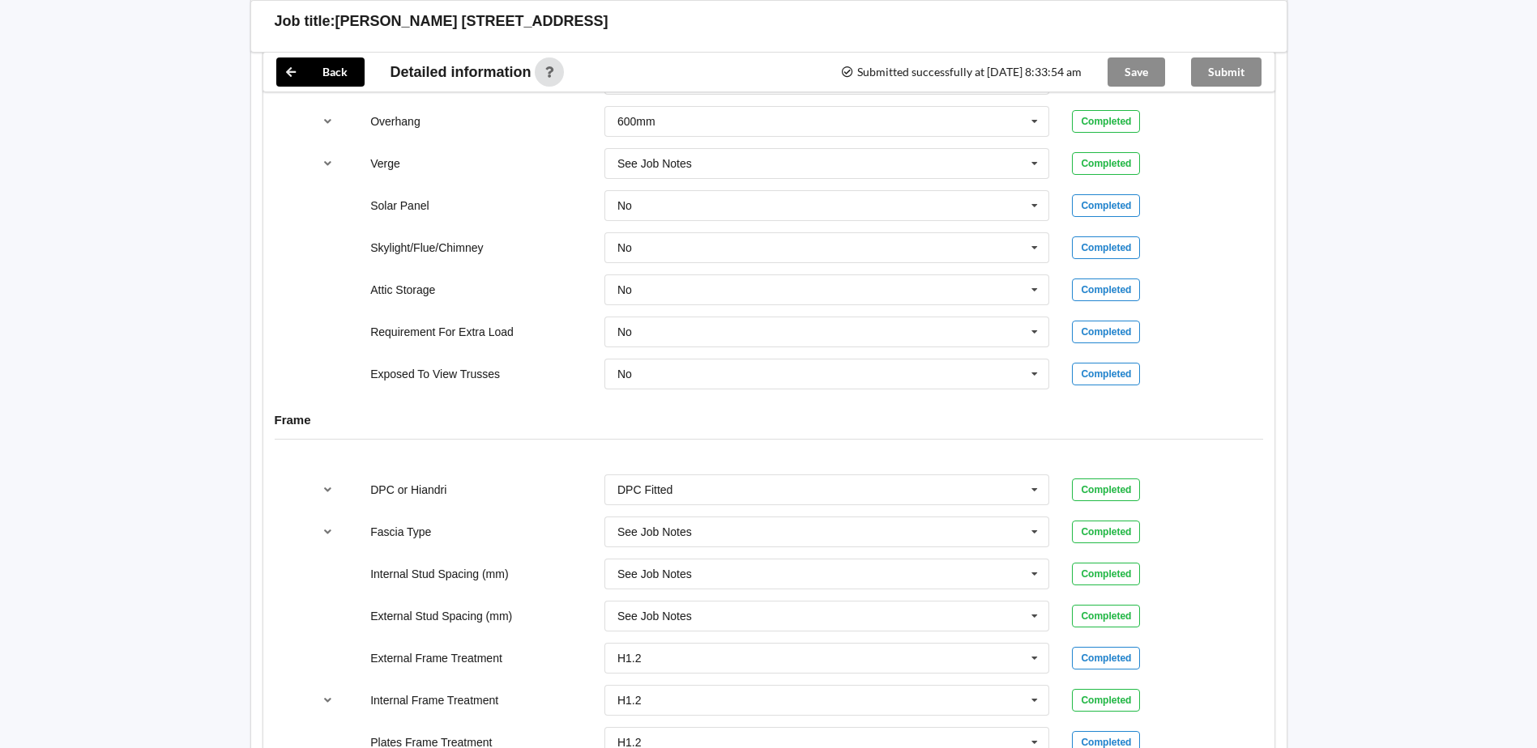
scroll to position [1134, 0]
